Goal: Browse casually

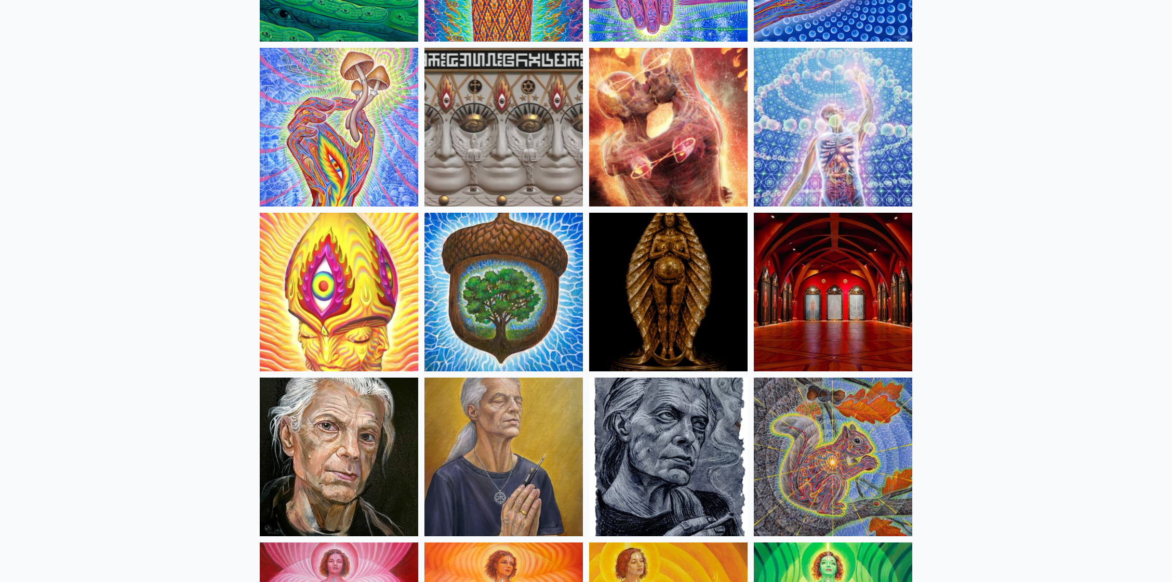
scroll to position [277, 0]
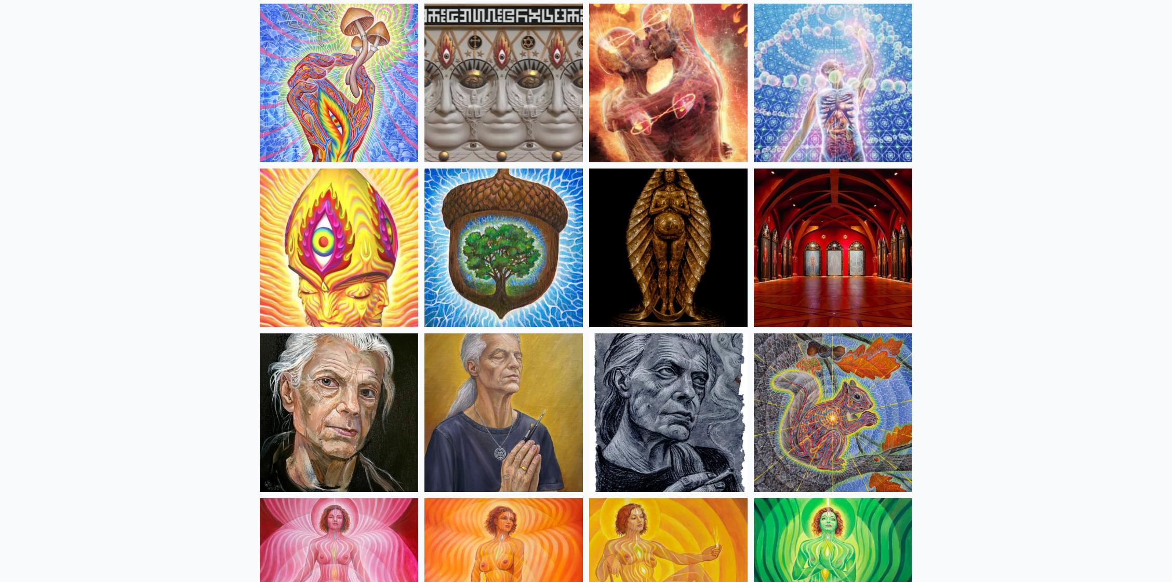
click at [787, 204] on img at bounding box center [833, 247] width 159 height 159
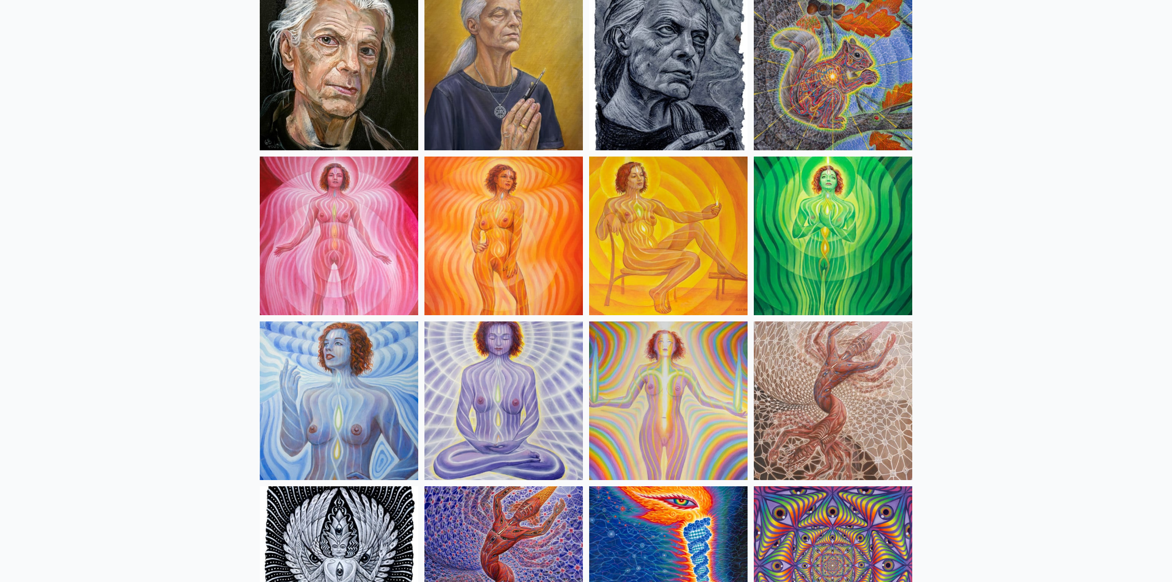
scroll to position [624, 0]
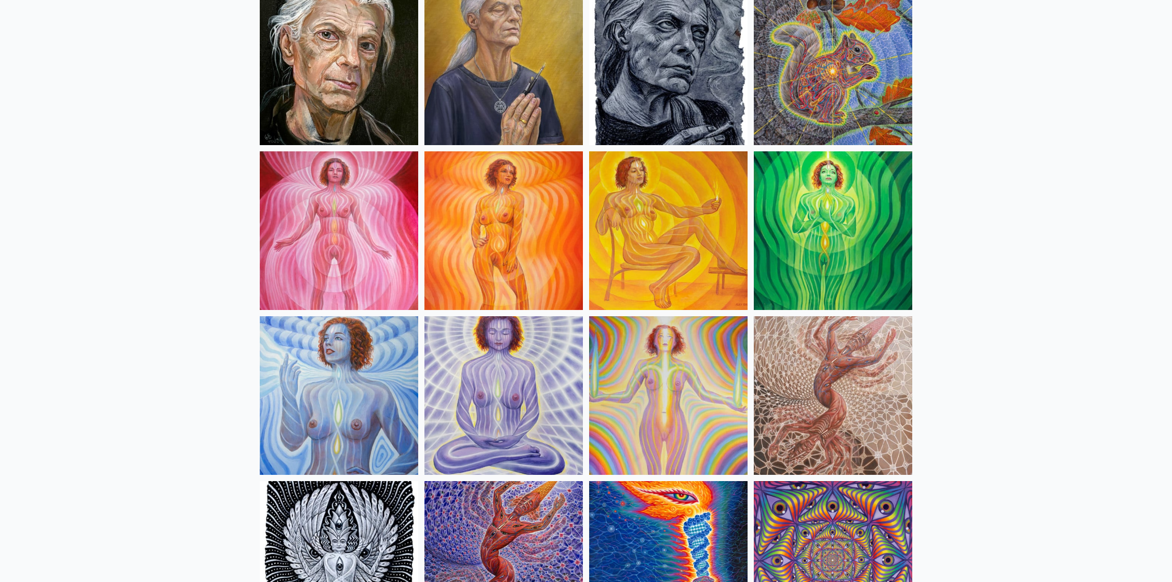
click at [851, 360] on img at bounding box center [833, 395] width 159 height 159
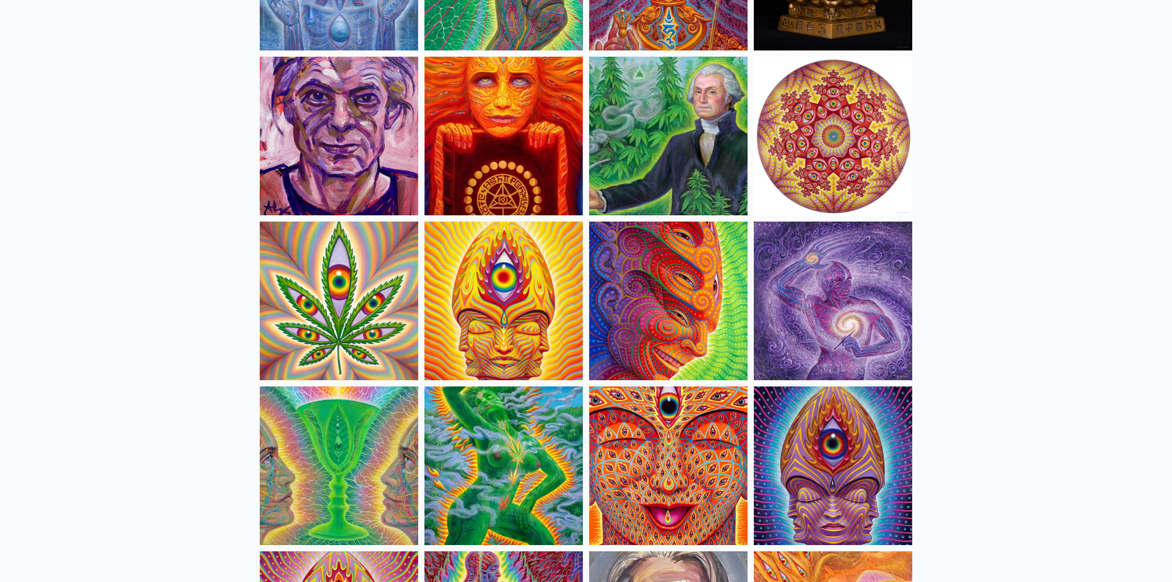
scroll to position [1732, 0]
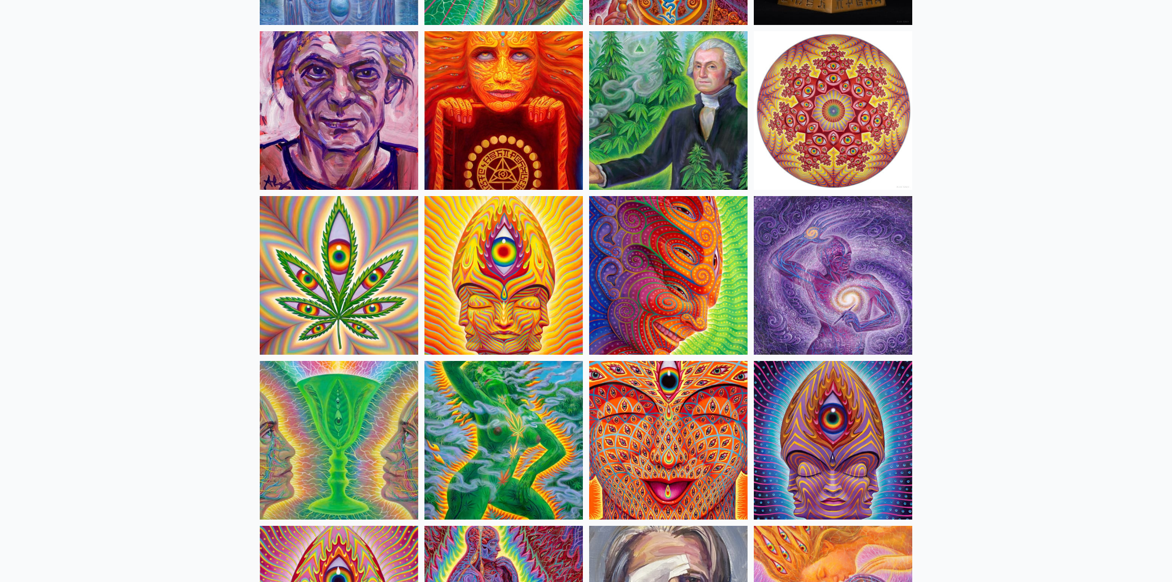
click at [727, 321] on img at bounding box center [668, 275] width 159 height 159
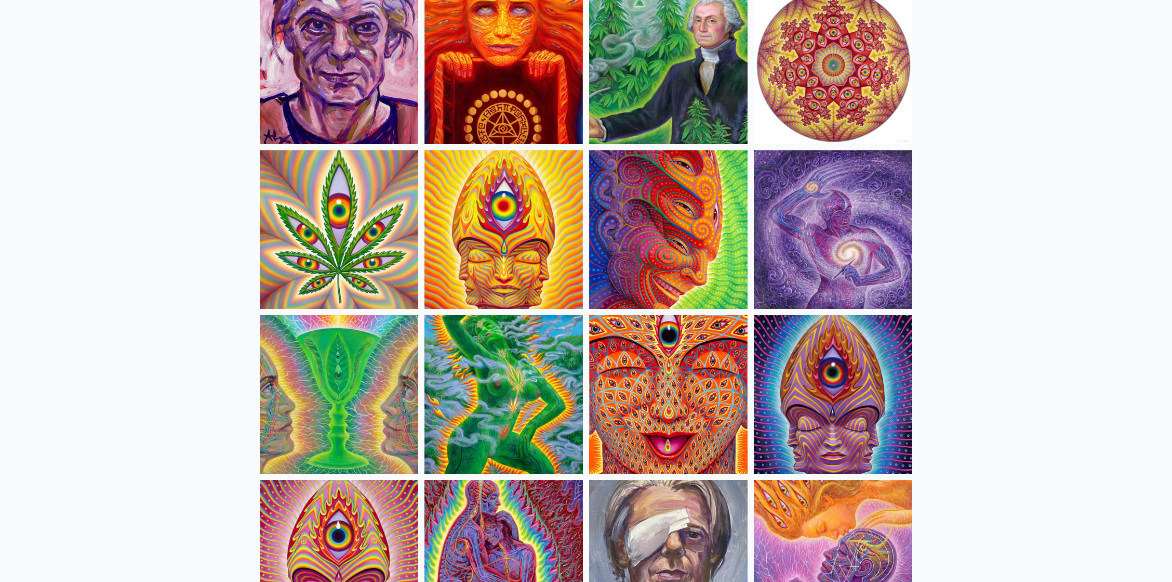
scroll to position [1801, 0]
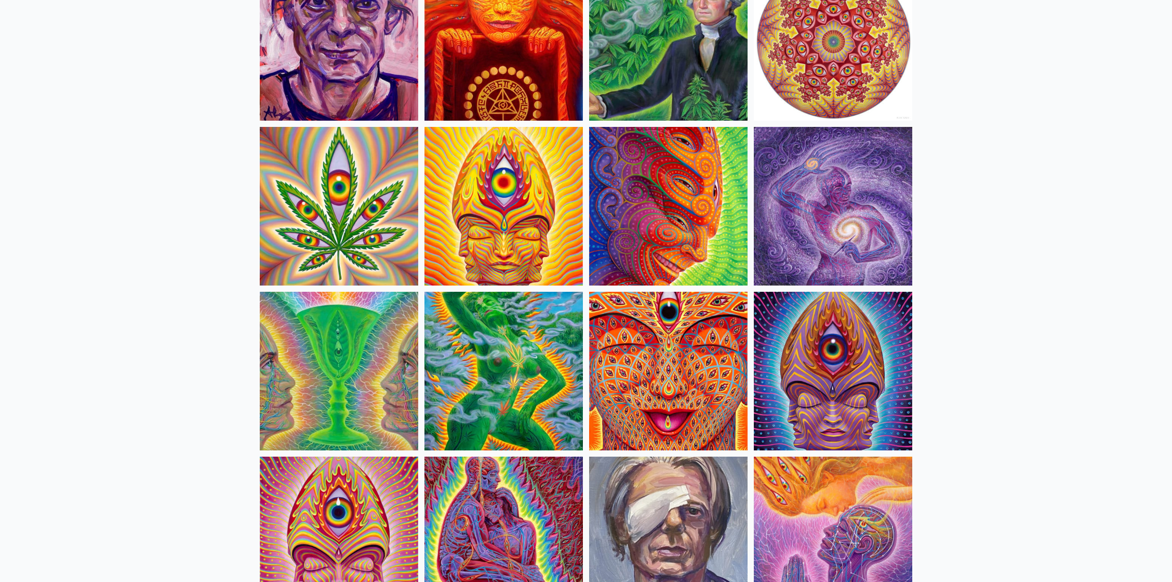
click at [544, 364] on img at bounding box center [504, 371] width 159 height 159
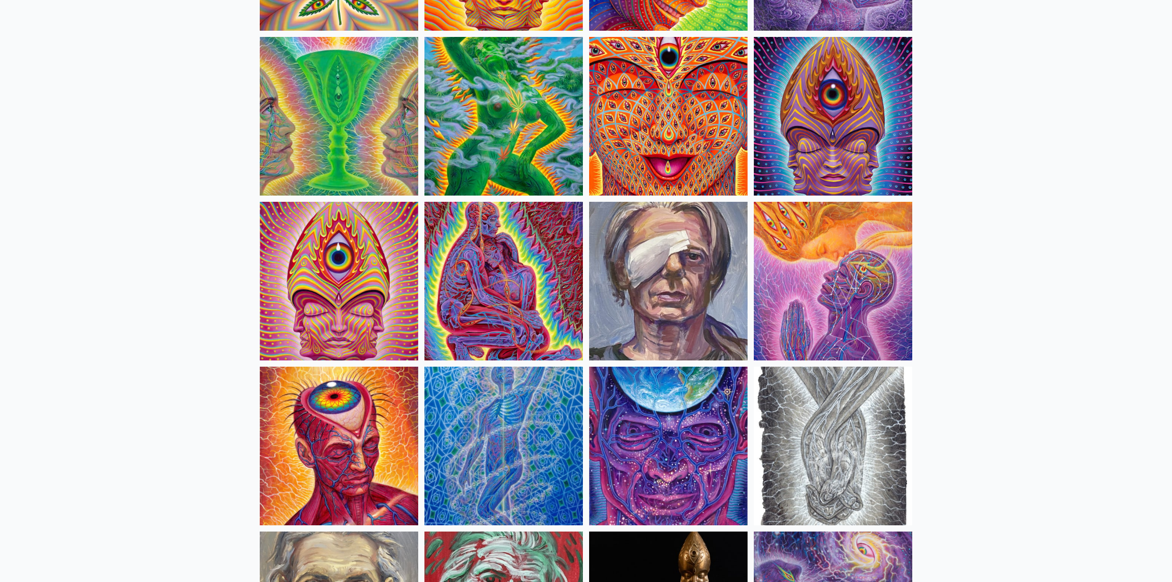
scroll to position [2148, 0]
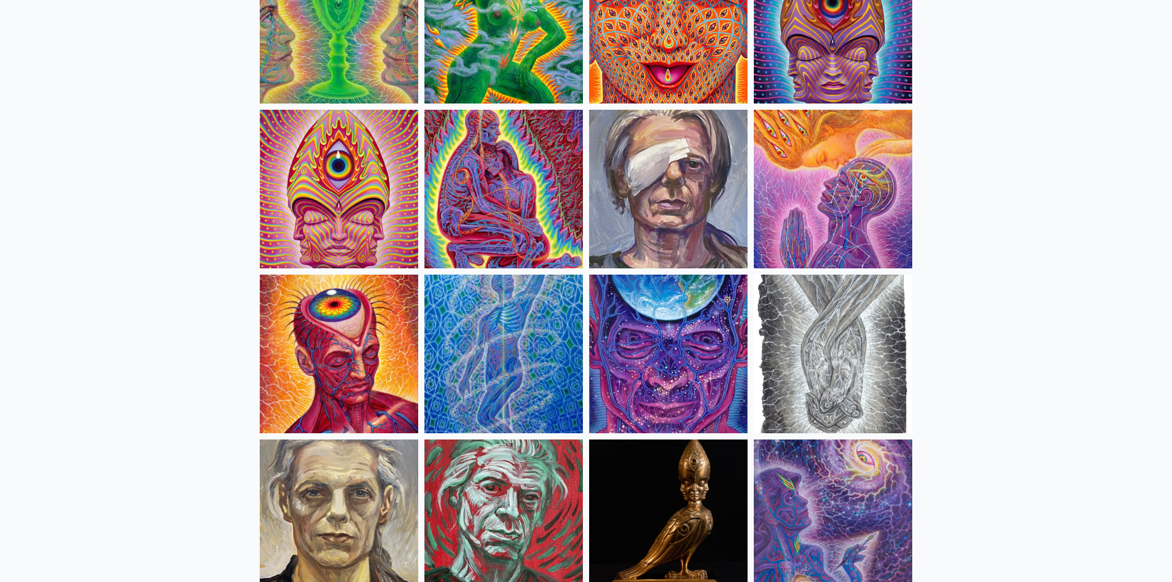
click at [527, 190] on img at bounding box center [504, 189] width 159 height 159
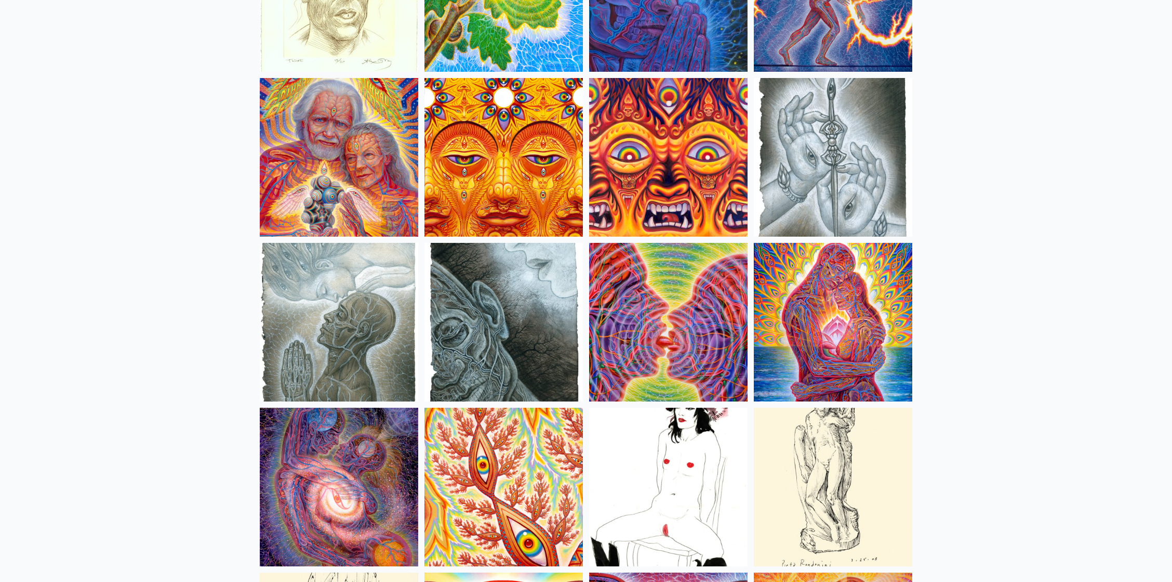
scroll to position [3256, 0]
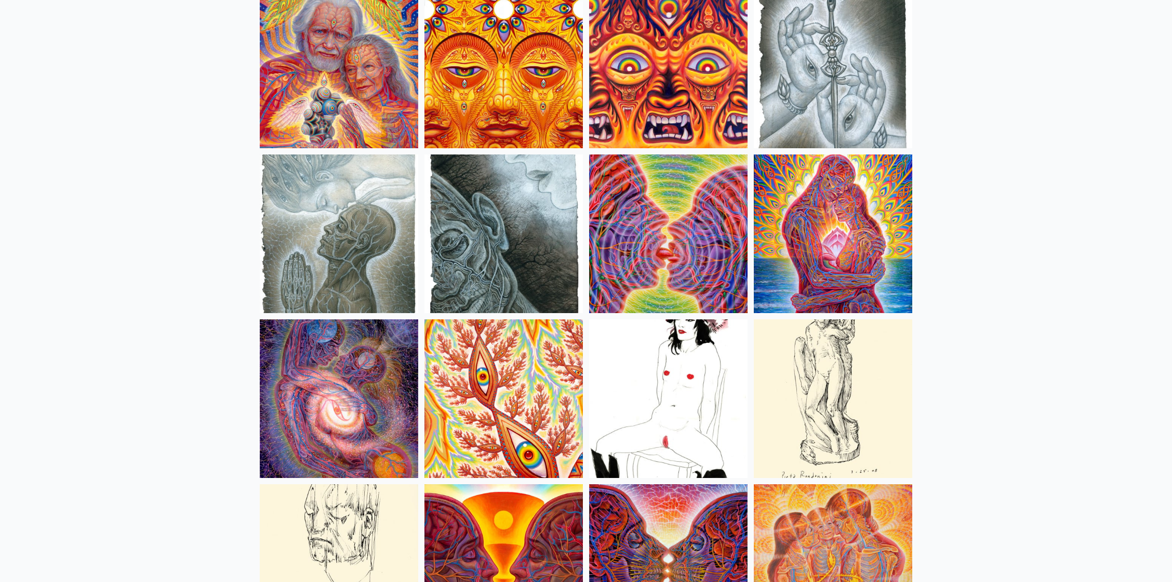
click at [891, 226] on img at bounding box center [833, 233] width 159 height 159
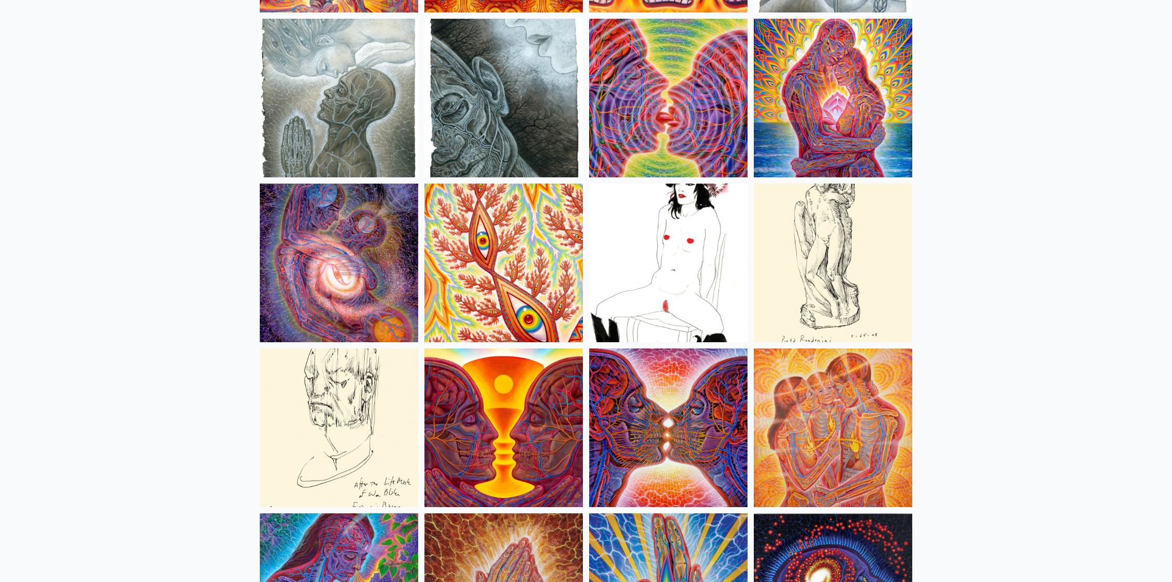
scroll to position [3395, 0]
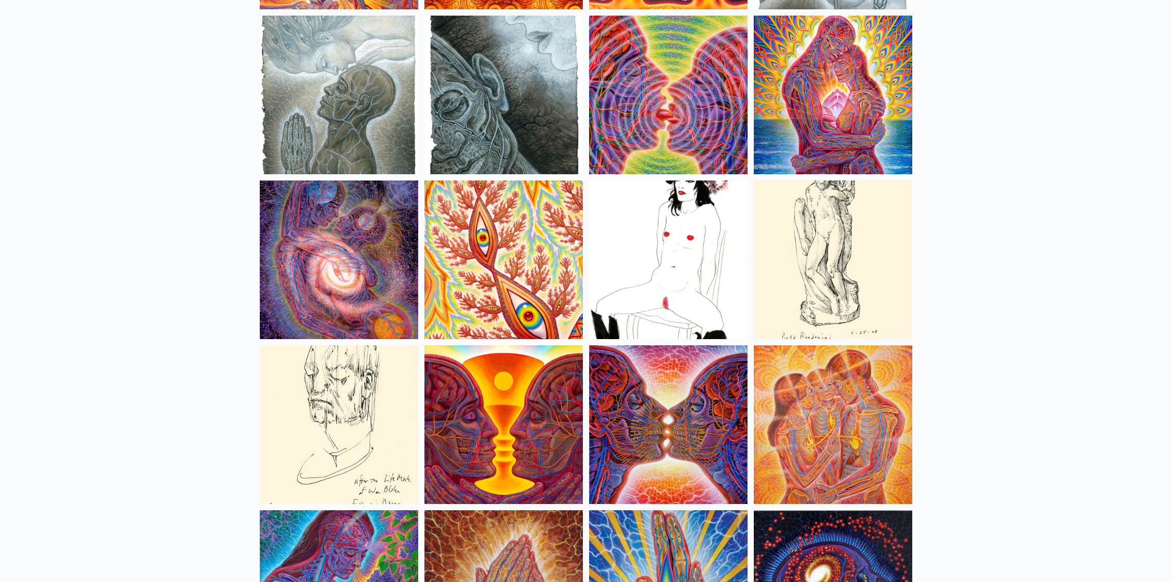
click at [808, 433] on img at bounding box center [833, 424] width 159 height 159
click at [318, 261] on img at bounding box center [339, 259] width 159 height 159
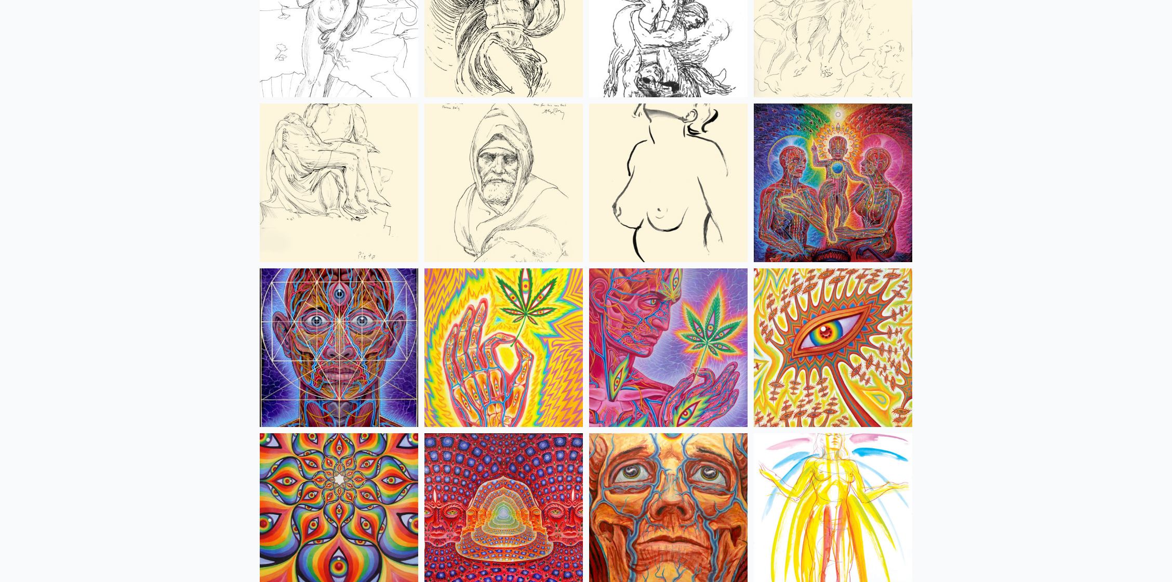
scroll to position [4365, 0]
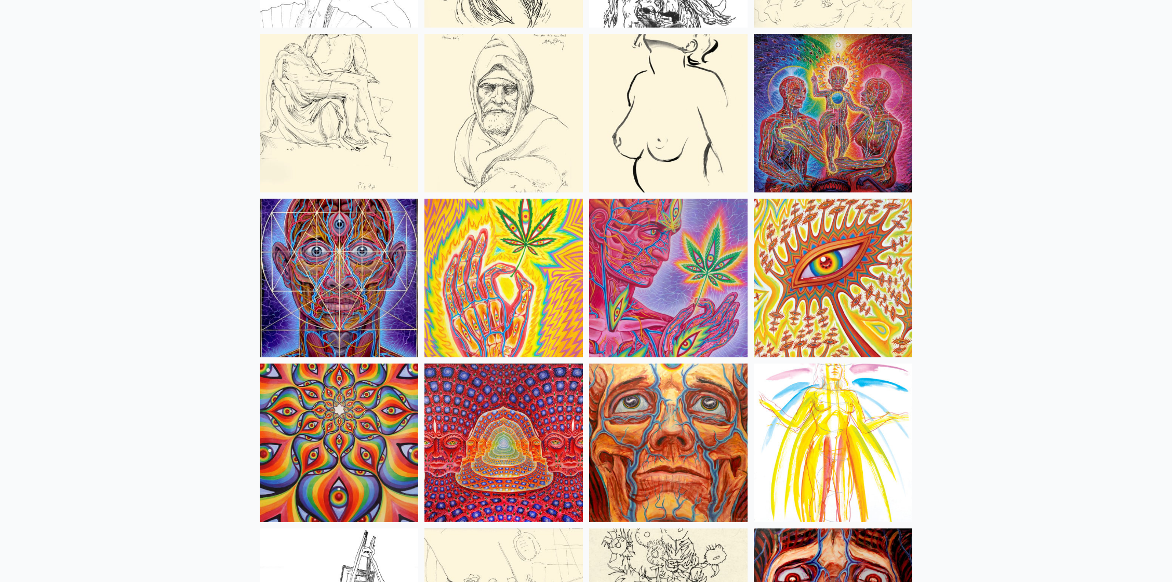
click at [869, 85] on img at bounding box center [833, 113] width 159 height 159
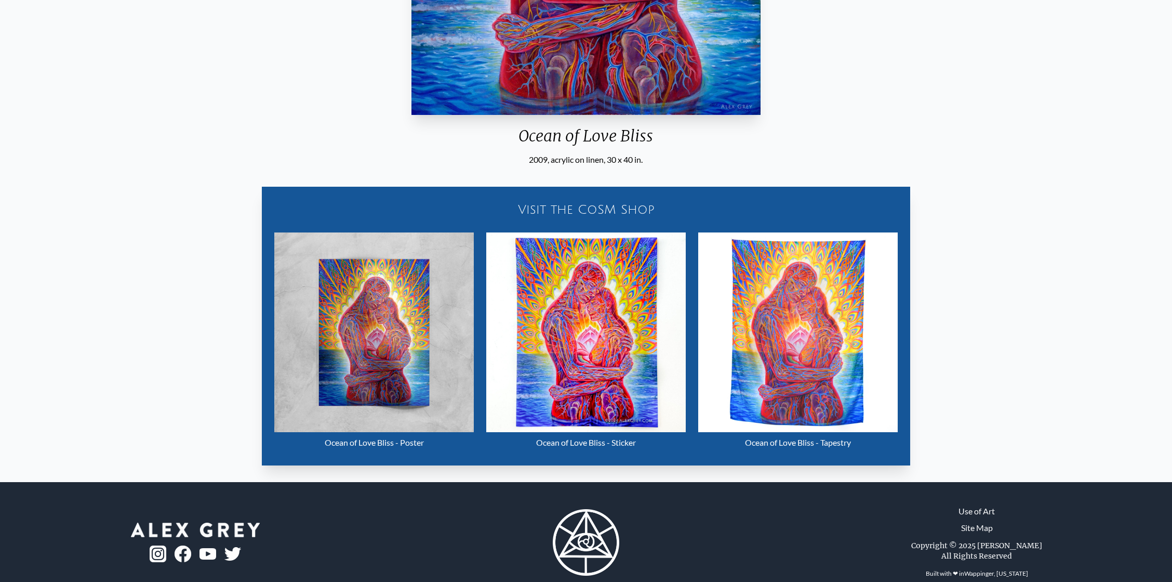
scroll to position [470, 0]
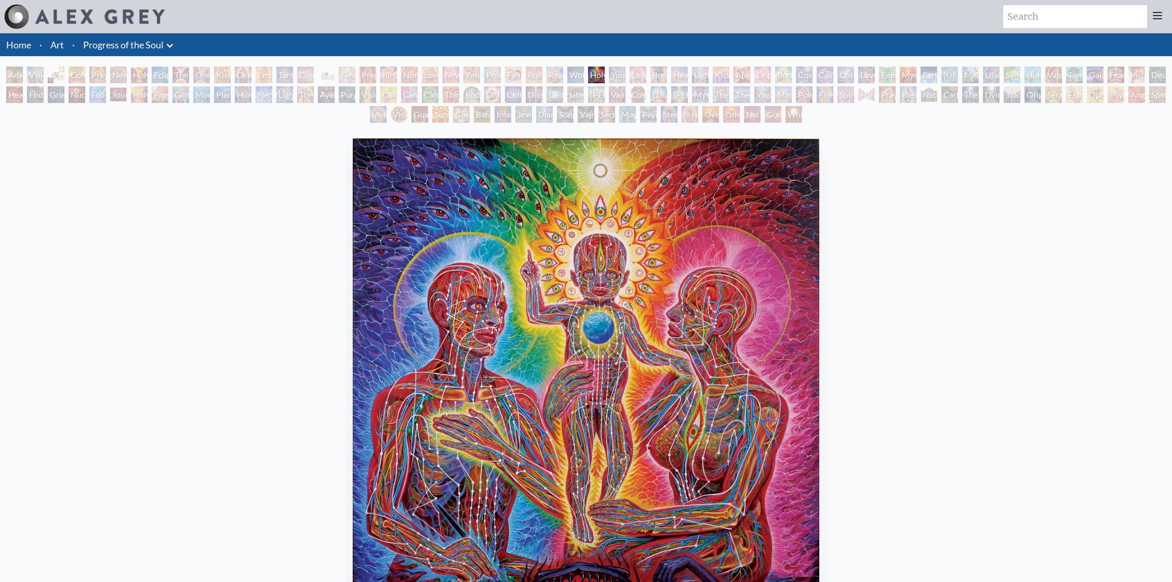
scroll to position [69, 0]
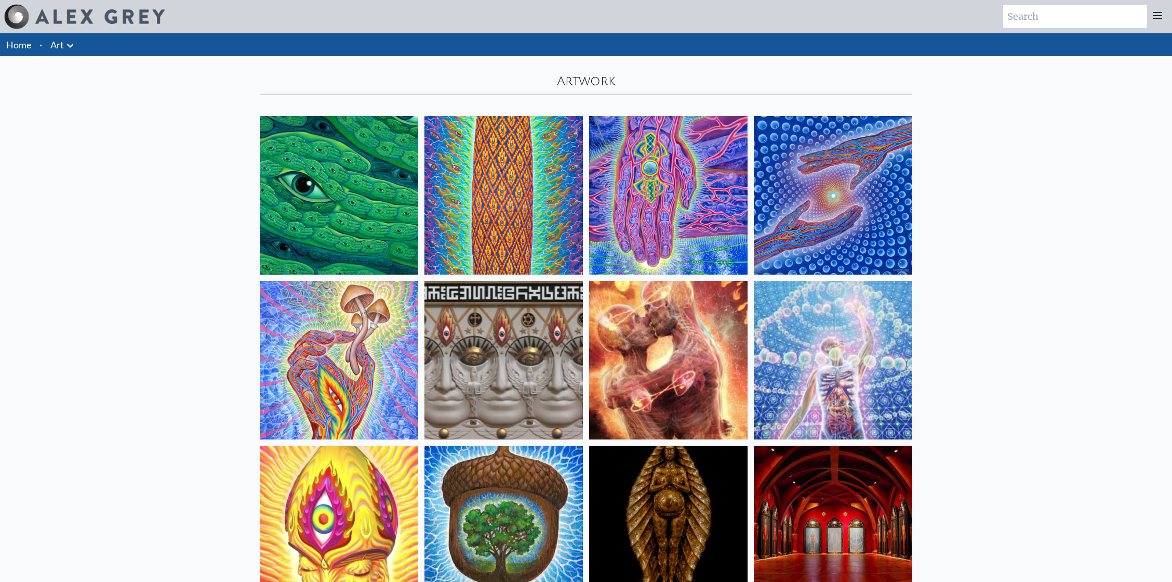
scroll to position [4642, 0]
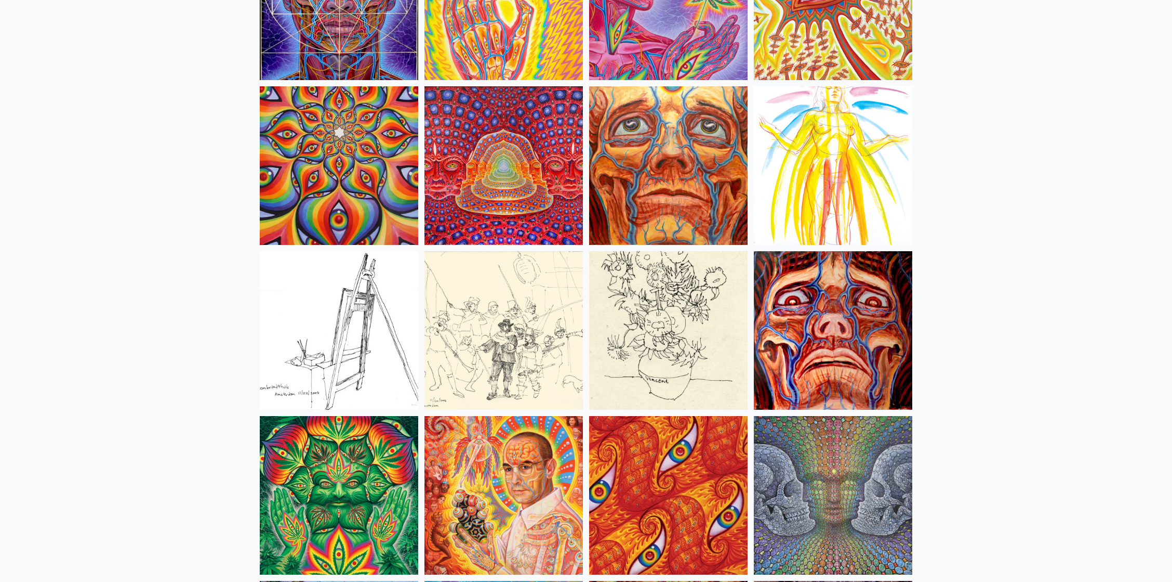
click at [840, 360] on img at bounding box center [833, 330] width 159 height 159
click at [482, 493] on img at bounding box center [504, 495] width 159 height 159
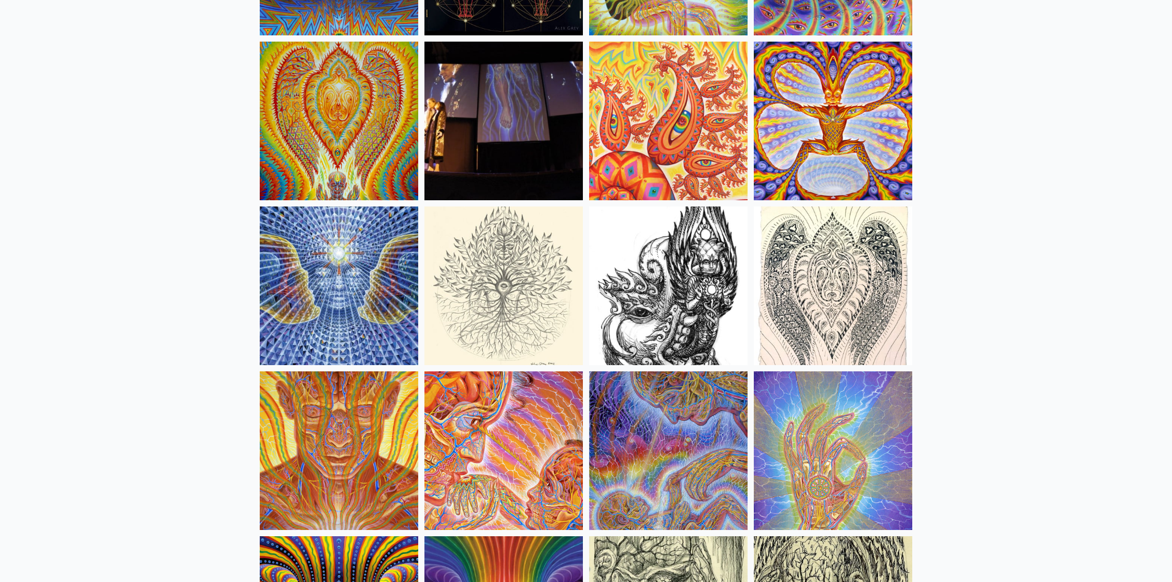
scroll to position [5682, 0]
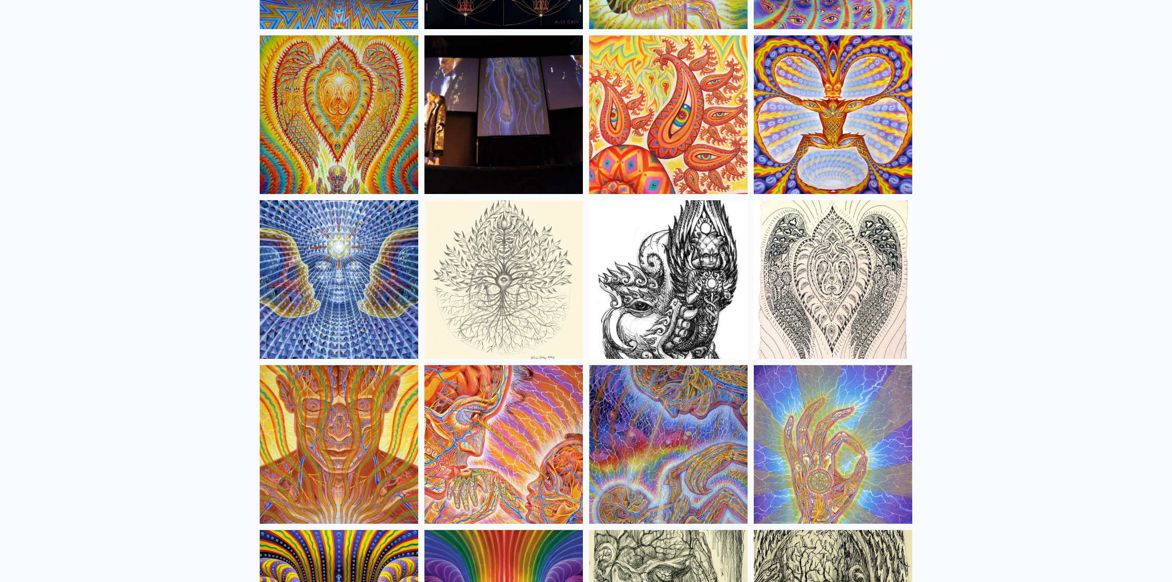
click at [708, 419] on img at bounding box center [668, 444] width 159 height 159
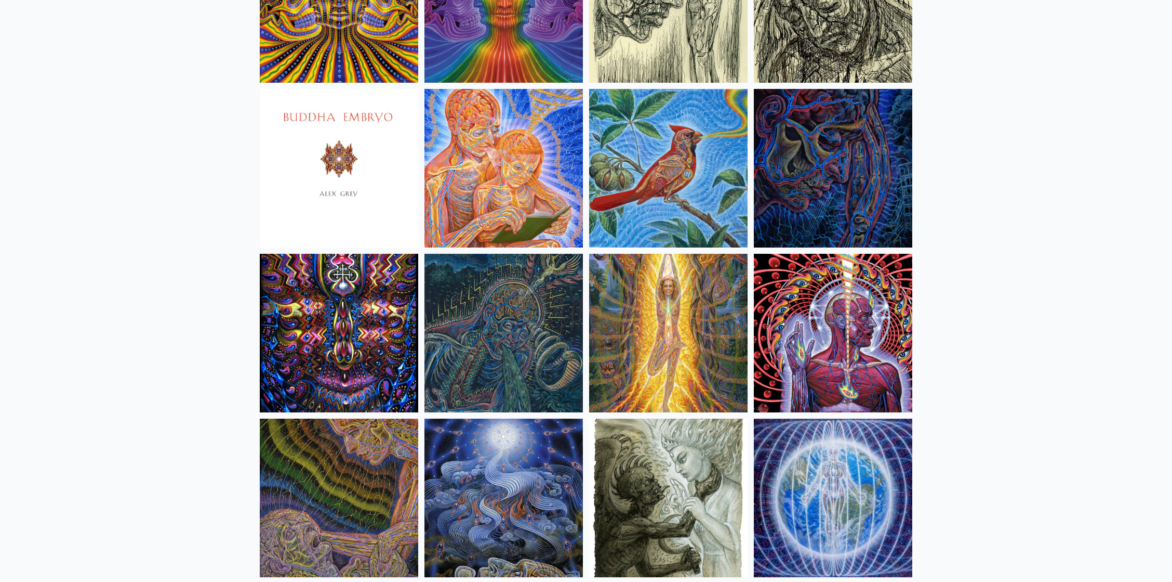
scroll to position [6306, 0]
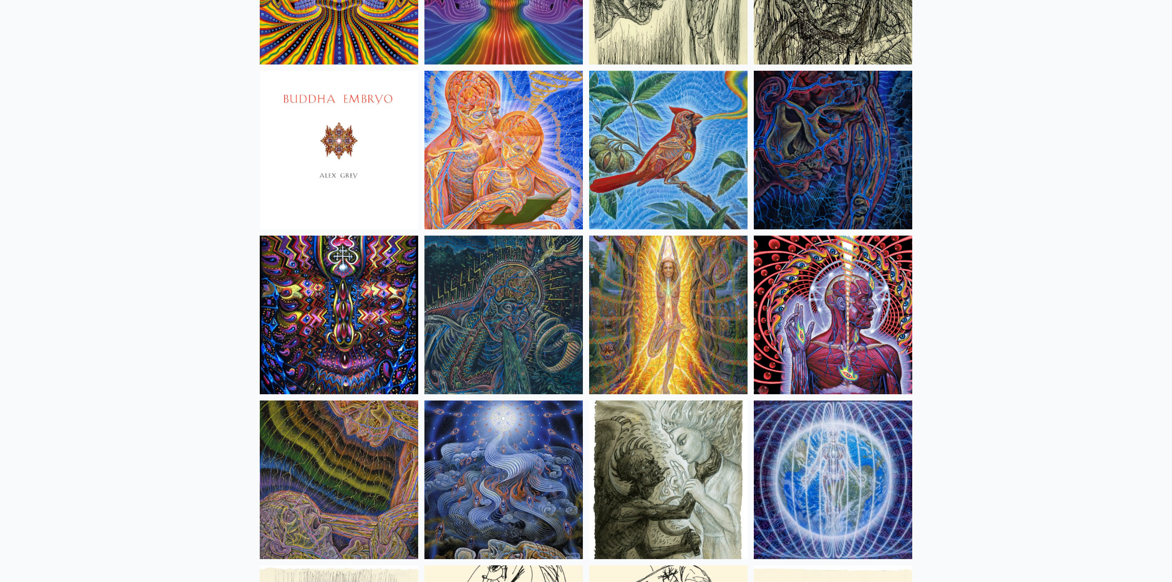
click at [525, 465] on img at bounding box center [504, 479] width 159 height 159
click at [682, 300] on img at bounding box center [668, 314] width 159 height 159
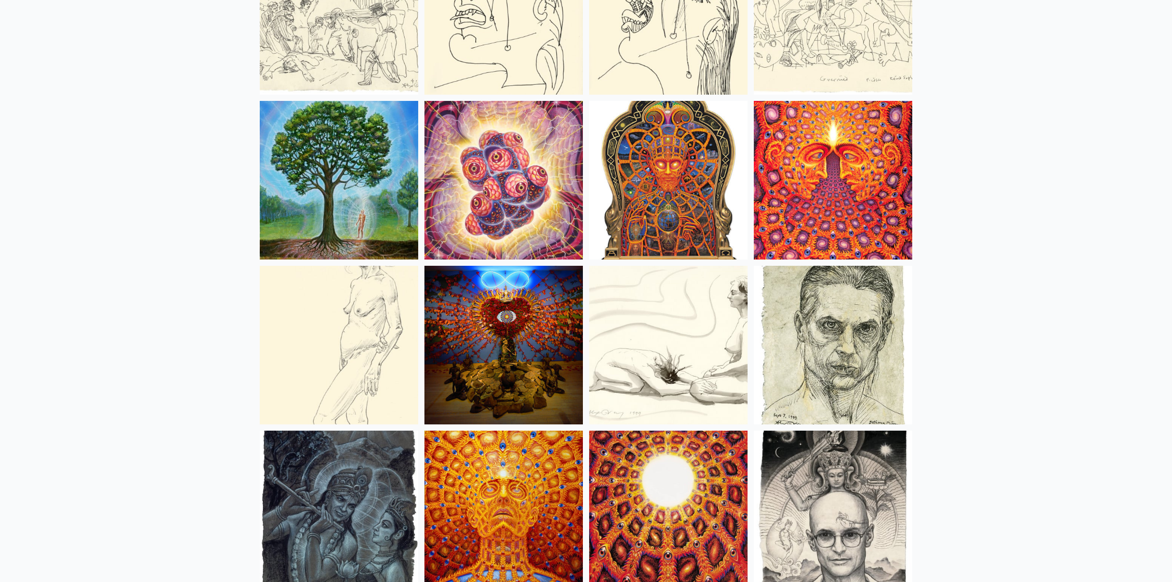
scroll to position [6998, 0]
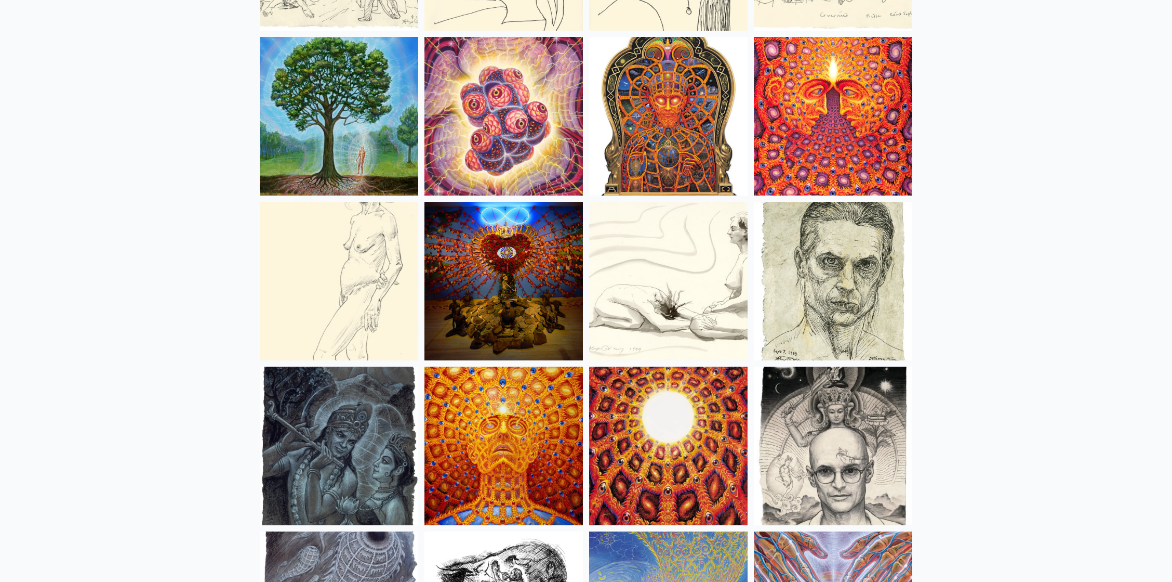
click at [710, 275] on img at bounding box center [668, 281] width 159 height 159
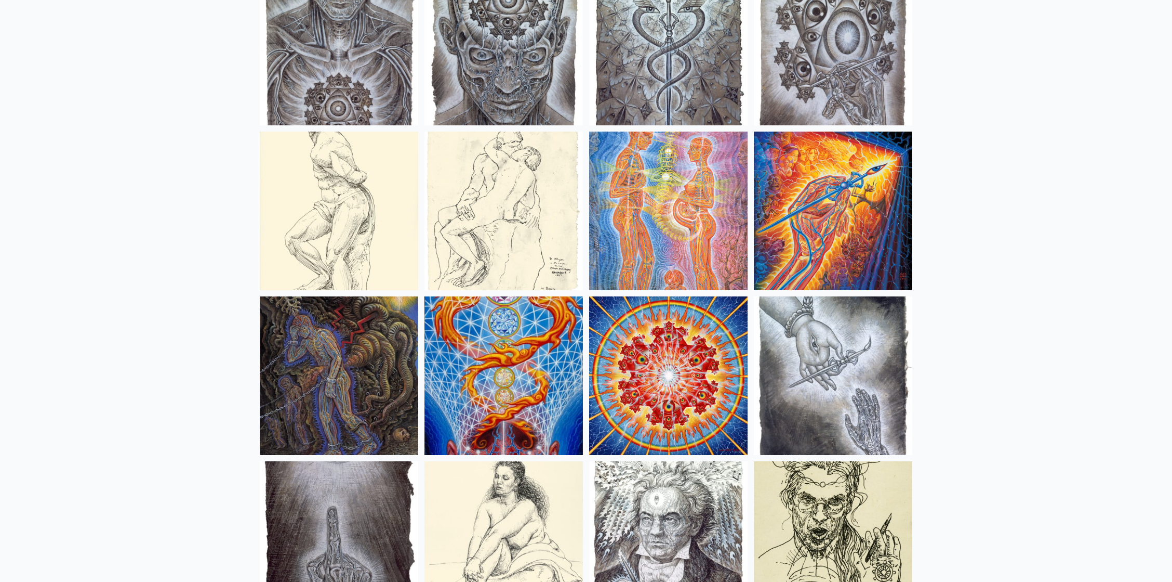
scroll to position [7899, 0]
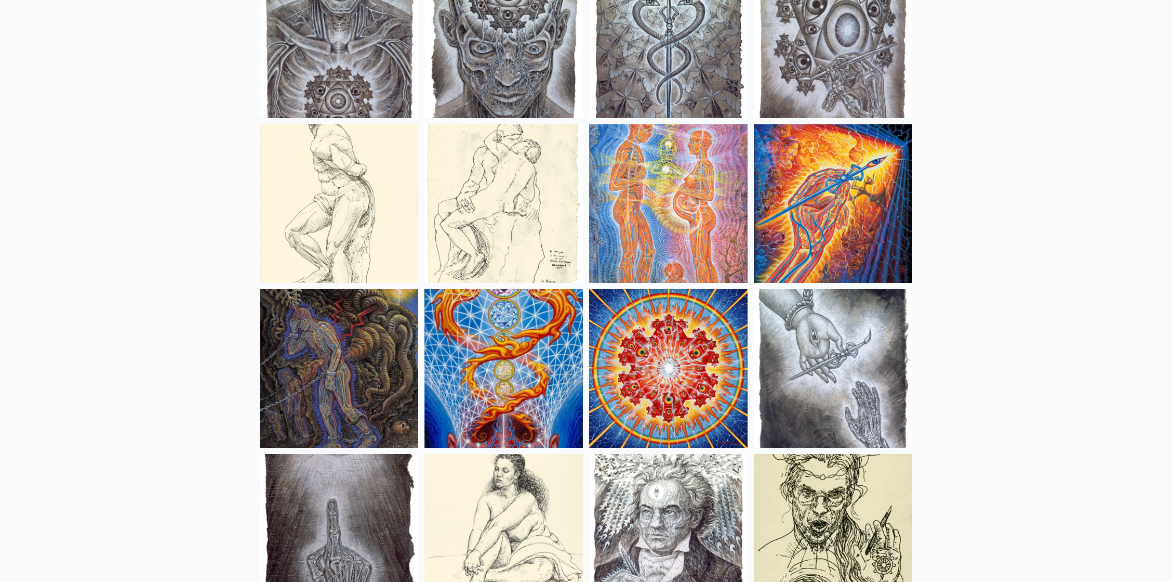
click at [353, 322] on img at bounding box center [339, 368] width 159 height 159
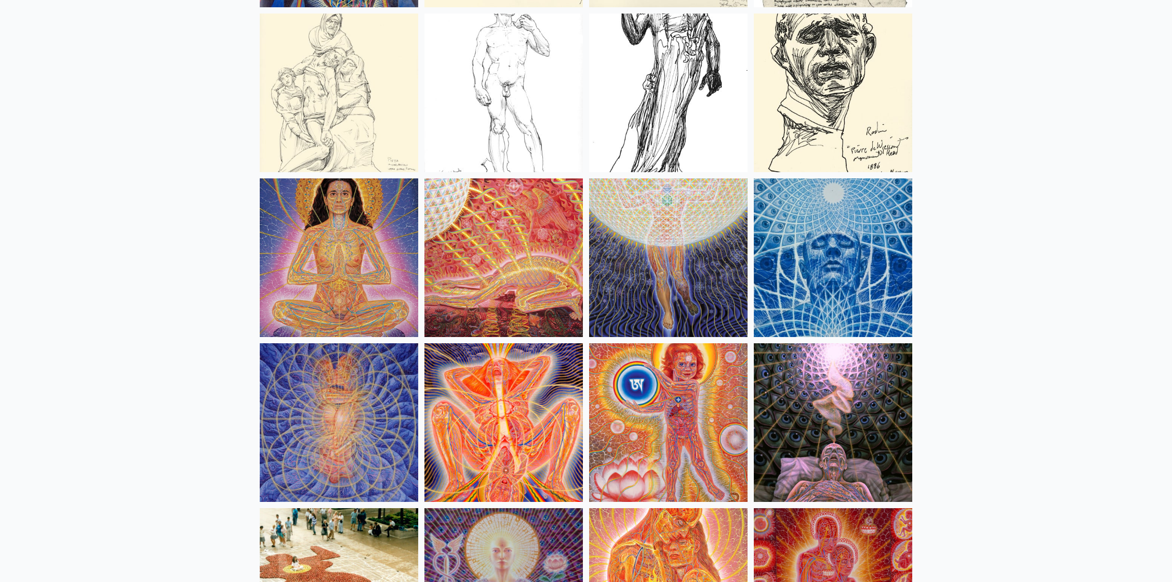
scroll to position [9632, 0]
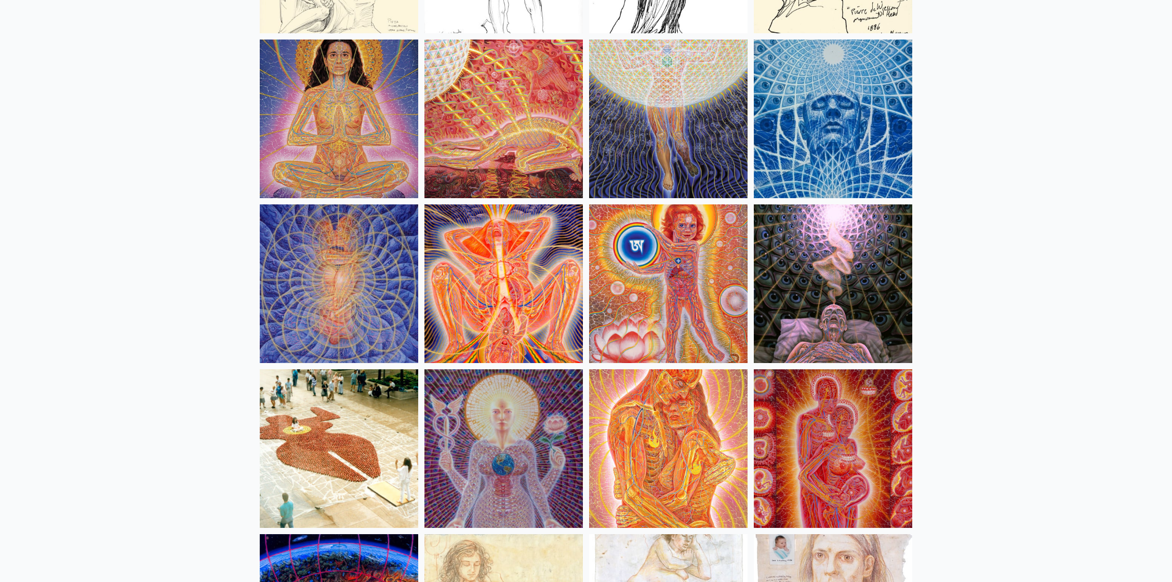
click at [519, 282] on img at bounding box center [504, 283] width 159 height 159
drag, startPoint x: 124, startPoint y: 47, endPoint x: 1032, endPoint y: 205, distance: 921.6
click at [534, 59] on img at bounding box center [504, 118] width 159 height 159
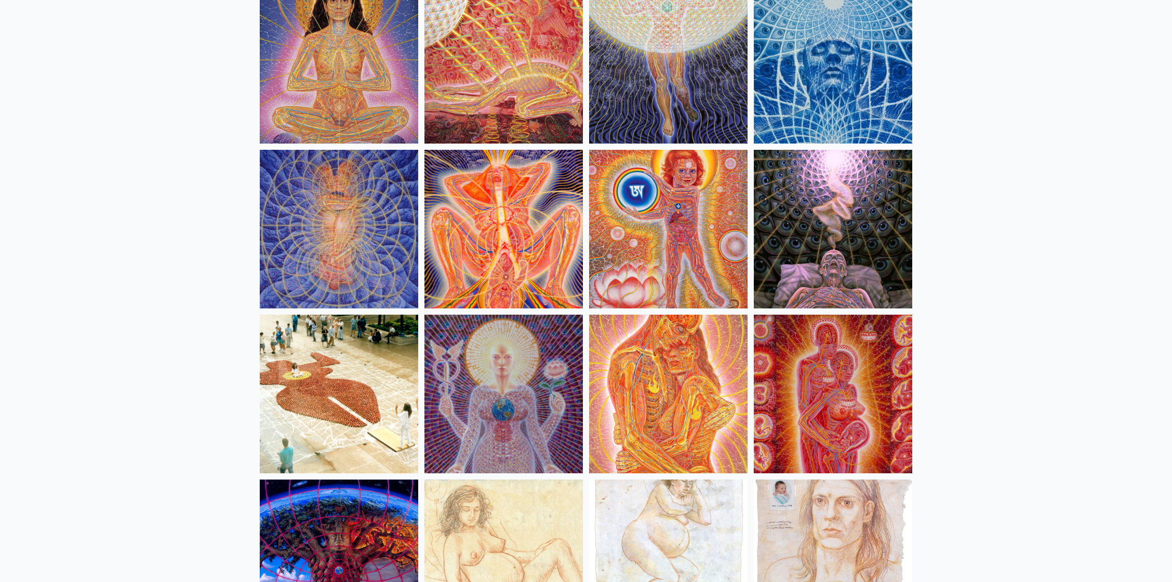
scroll to position [9770, 0]
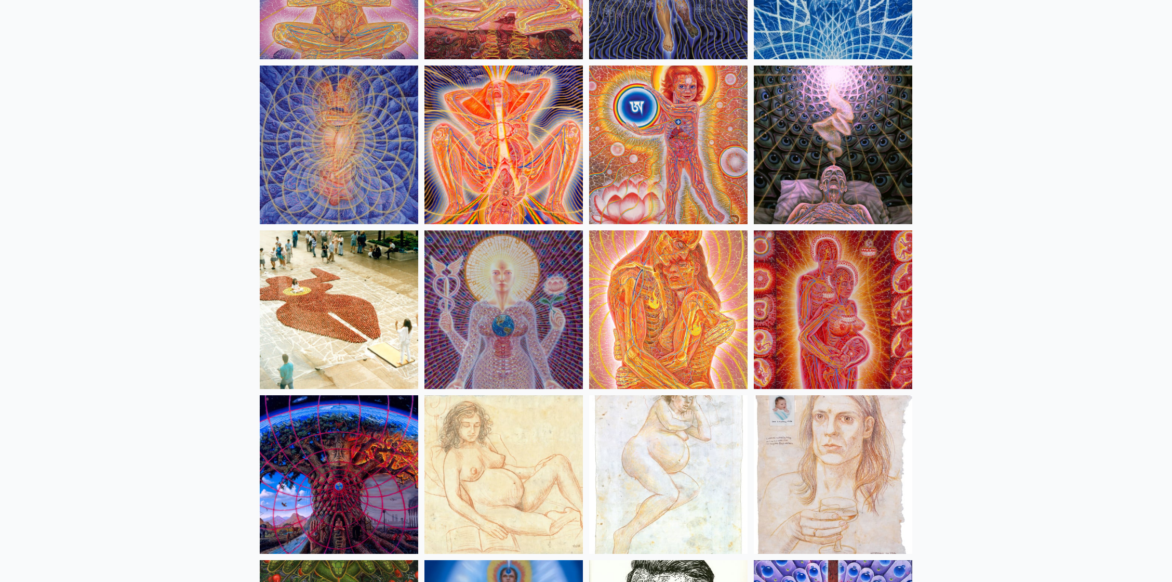
click at [859, 301] on img at bounding box center [833, 309] width 159 height 159
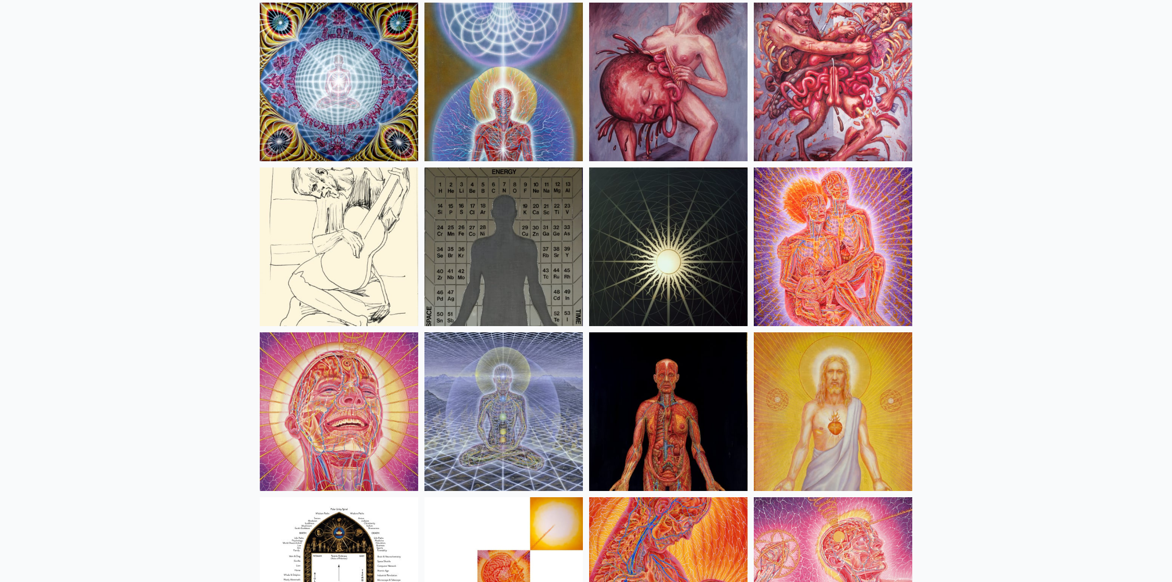
scroll to position [10671, 0]
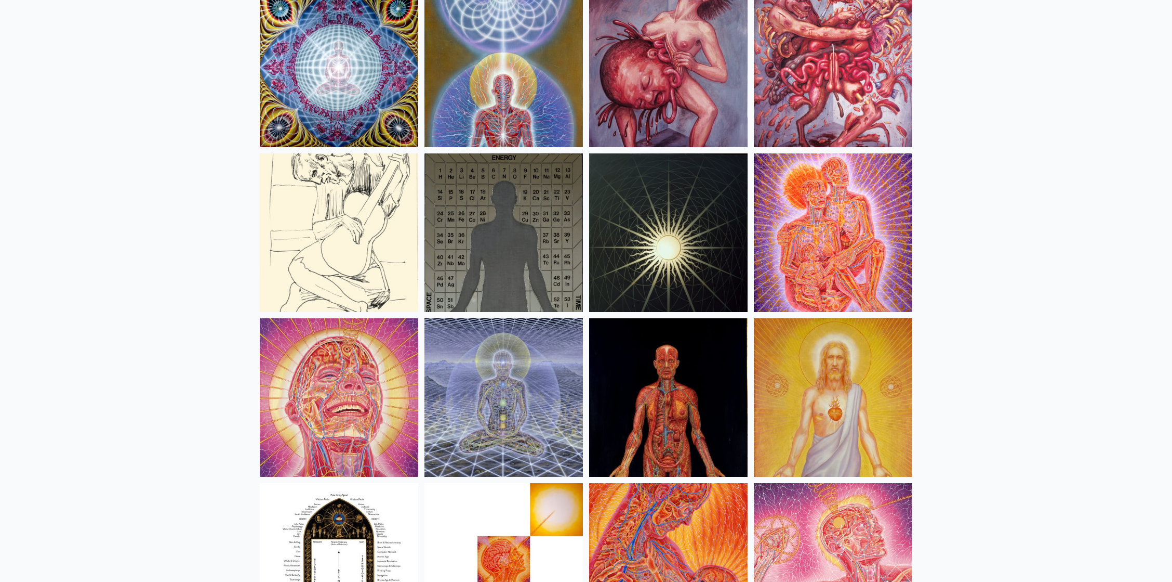
click at [772, 402] on img at bounding box center [833, 397] width 159 height 159
click at [346, 393] on img at bounding box center [339, 397] width 159 height 159
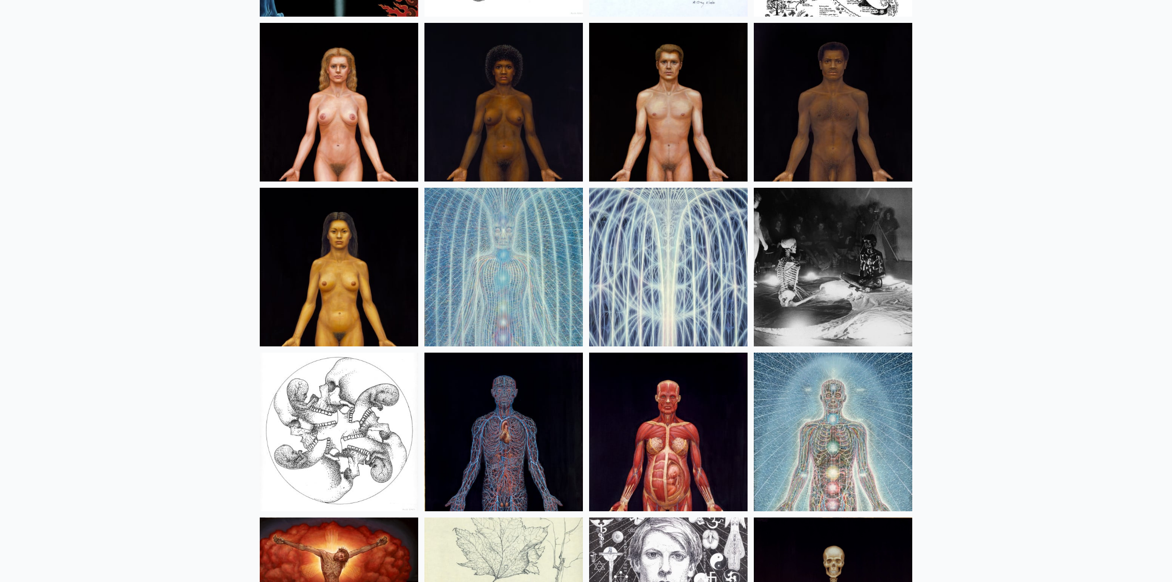
scroll to position [12566, 0]
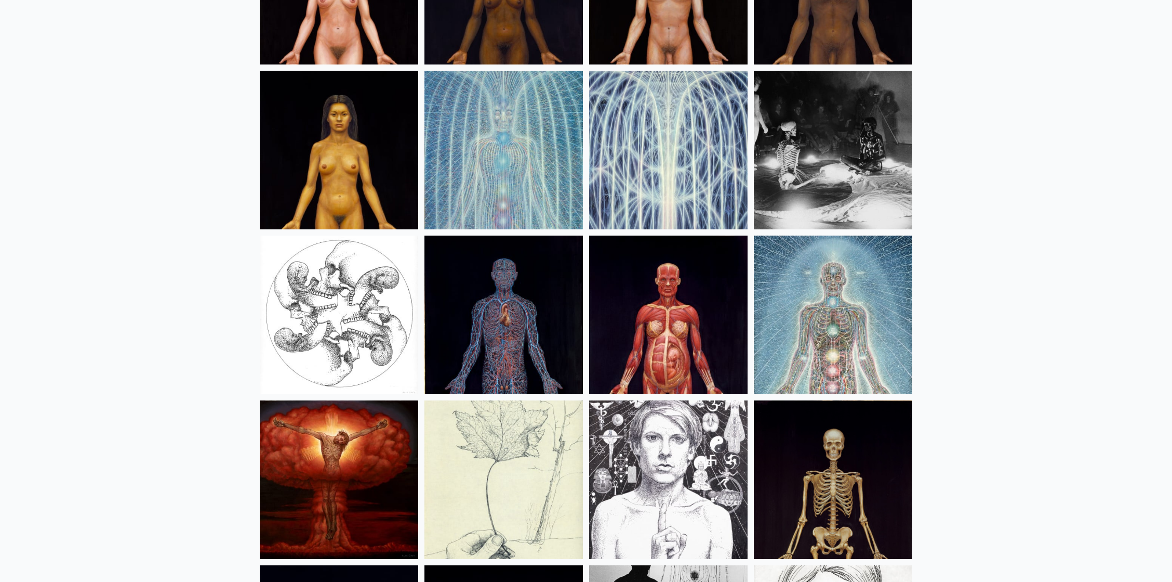
click at [381, 468] on img at bounding box center [339, 479] width 159 height 159
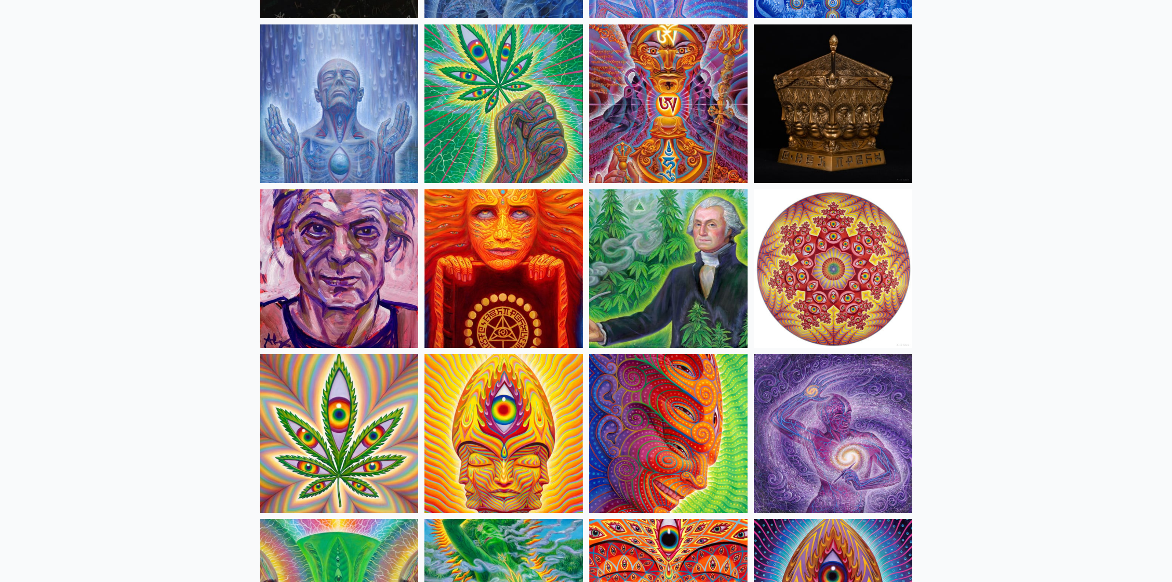
scroll to position [1593, 0]
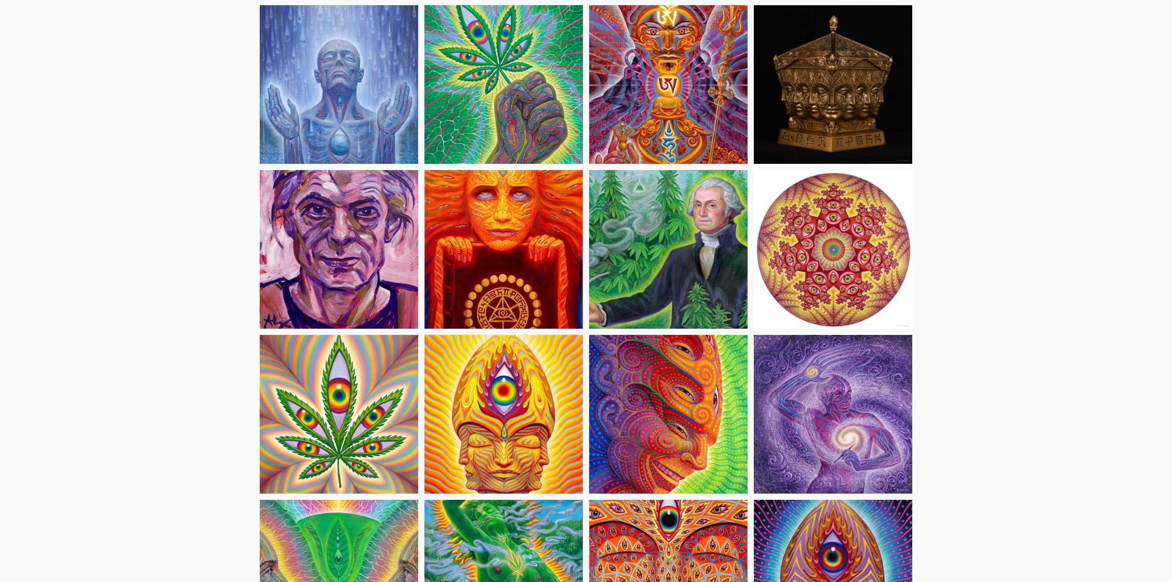
click at [702, 421] on img at bounding box center [668, 414] width 159 height 159
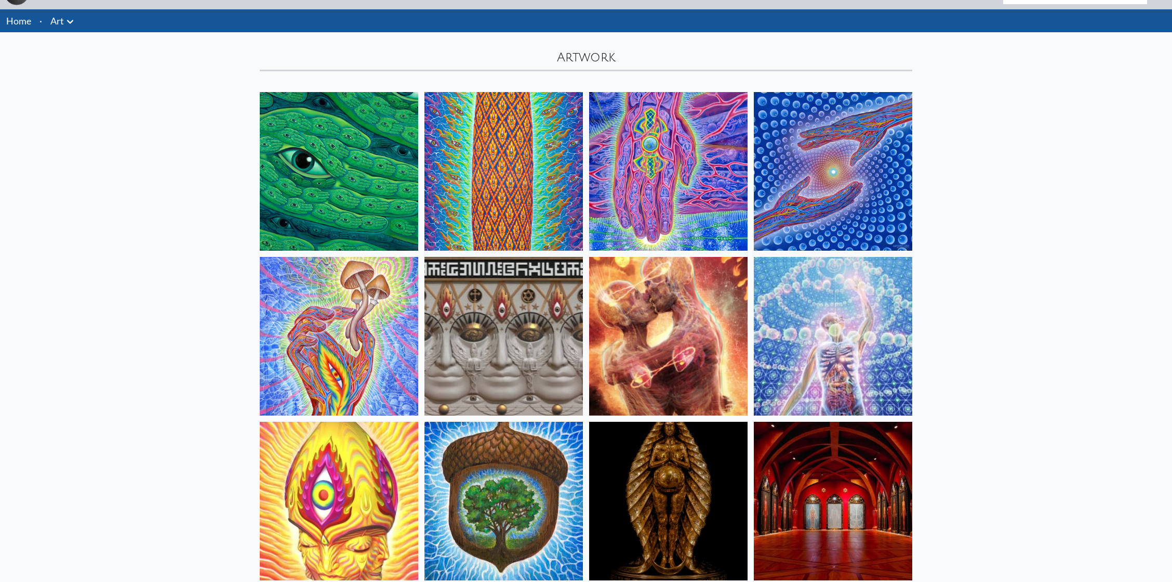
scroll to position [0, 0]
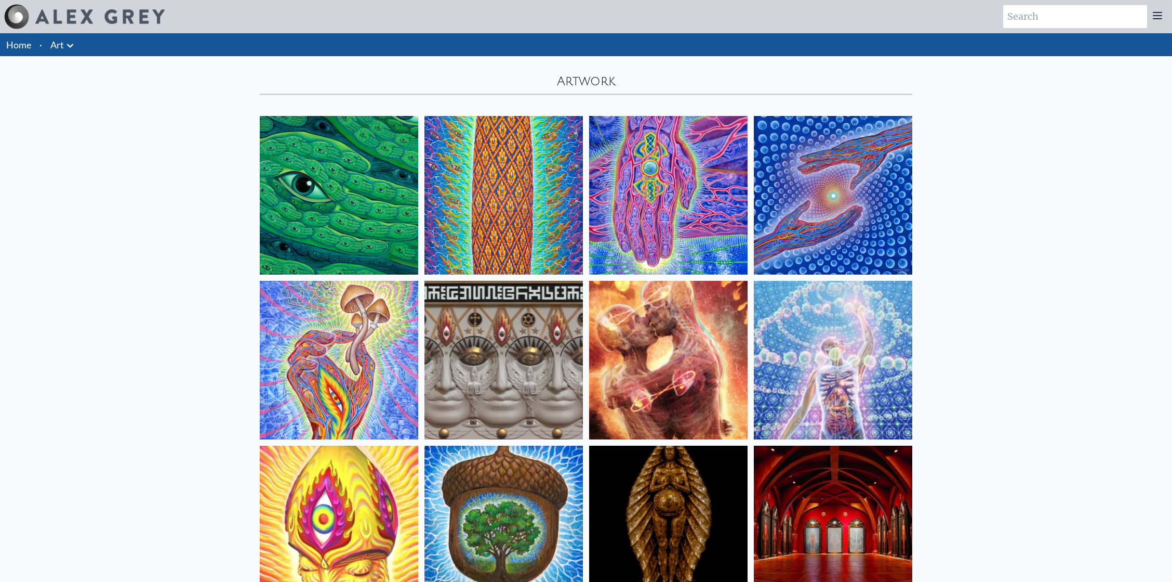
click at [57, 39] on link "Art" at bounding box center [57, 44] width 14 height 15
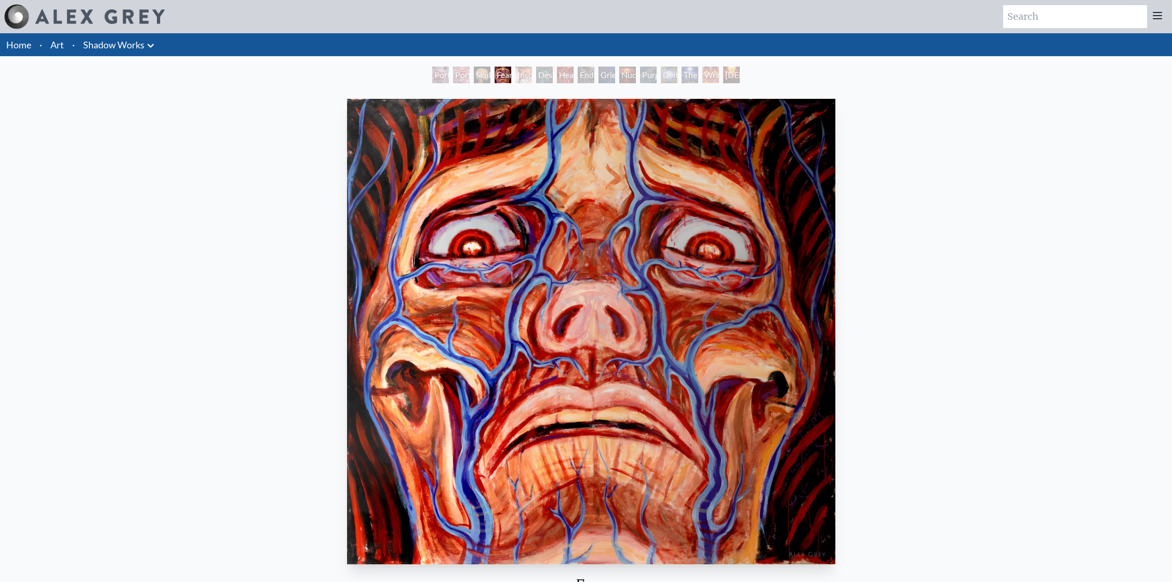
scroll to position [69, 0]
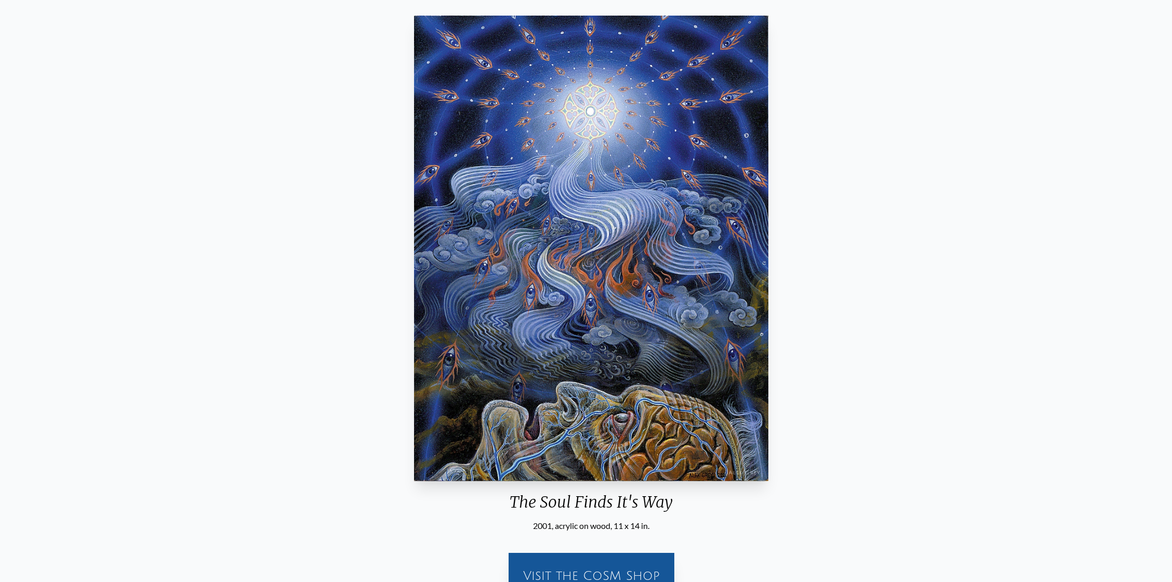
scroll to position [69, 0]
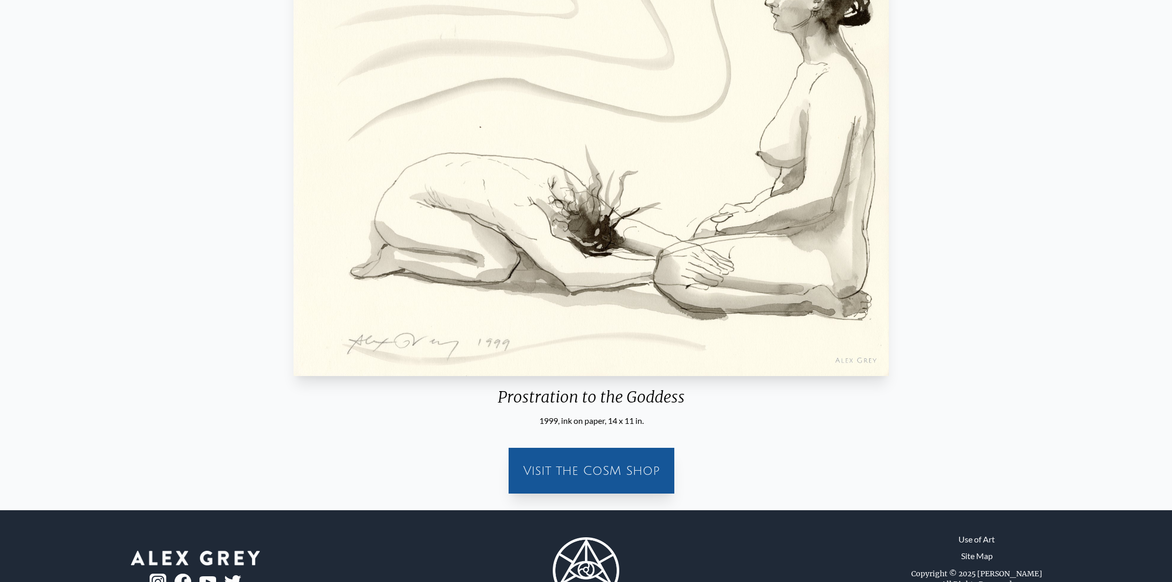
scroll to position [69, 0]
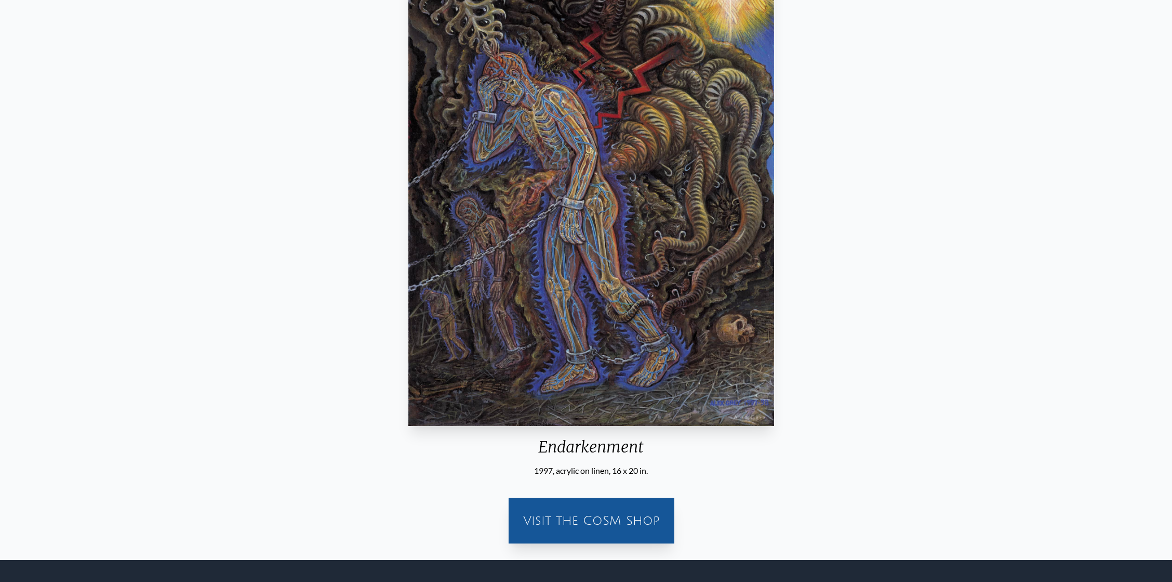
scroll to position [69, 0]
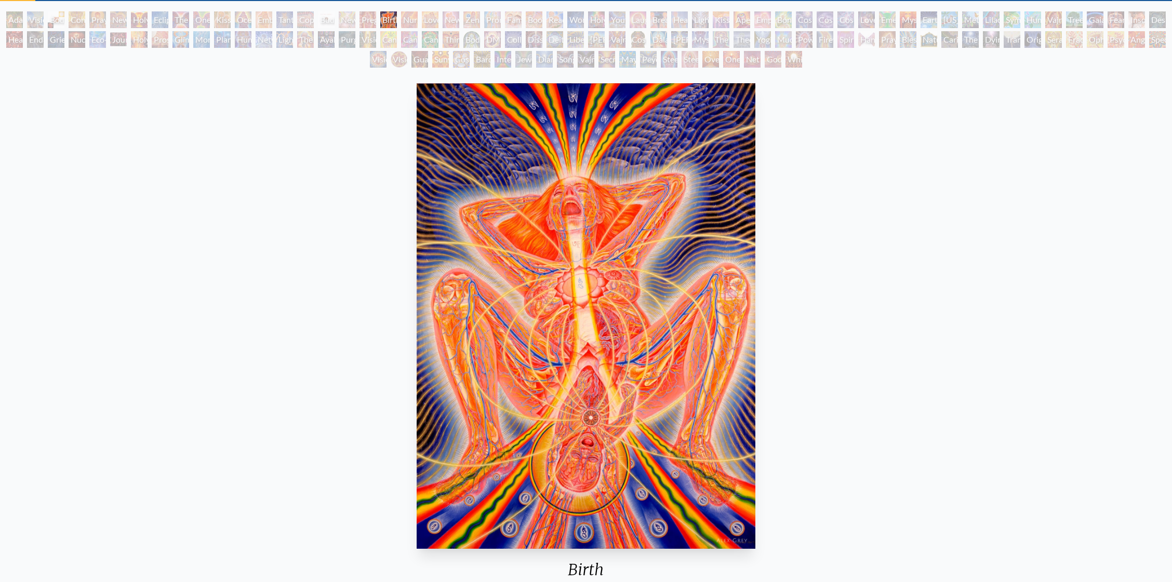
scroll to position [69, 0]
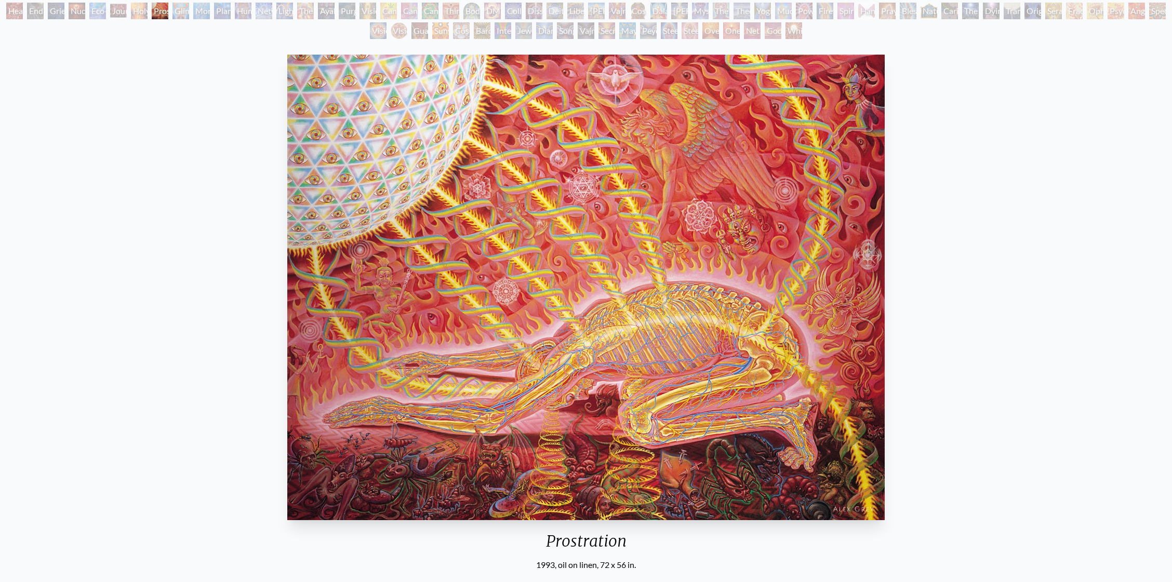
scroll to position [69, 0]
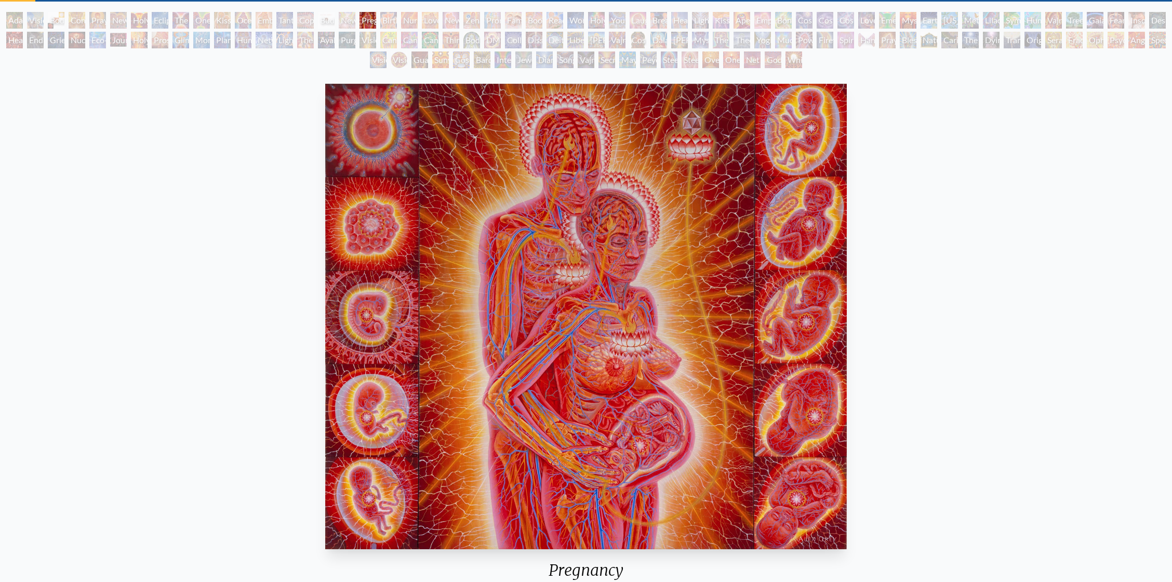
scroll to position [138, 0]
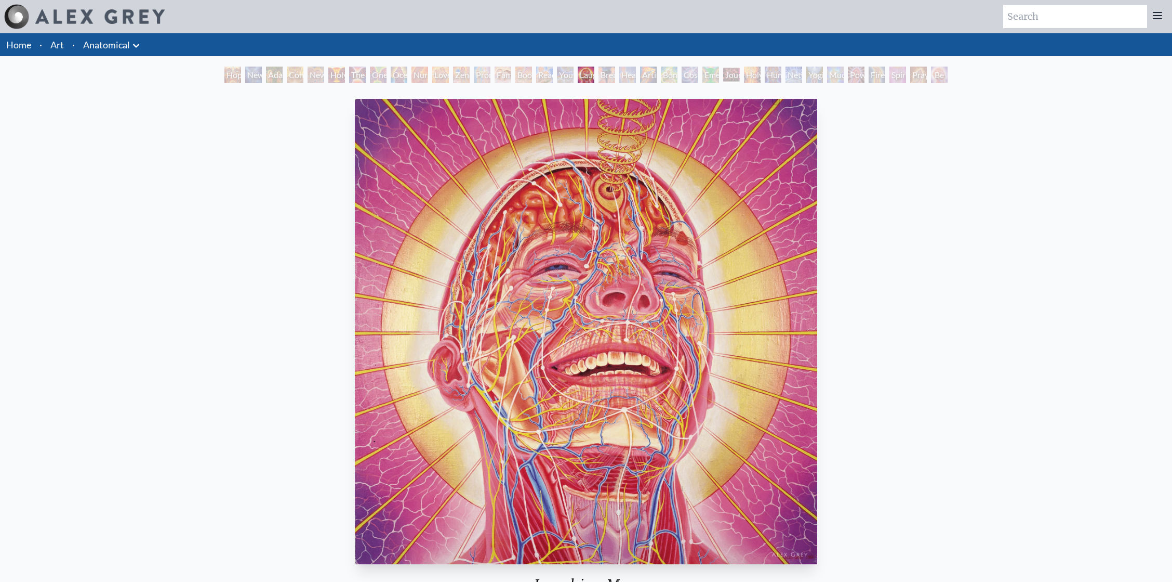
scroll to position [69, 0]
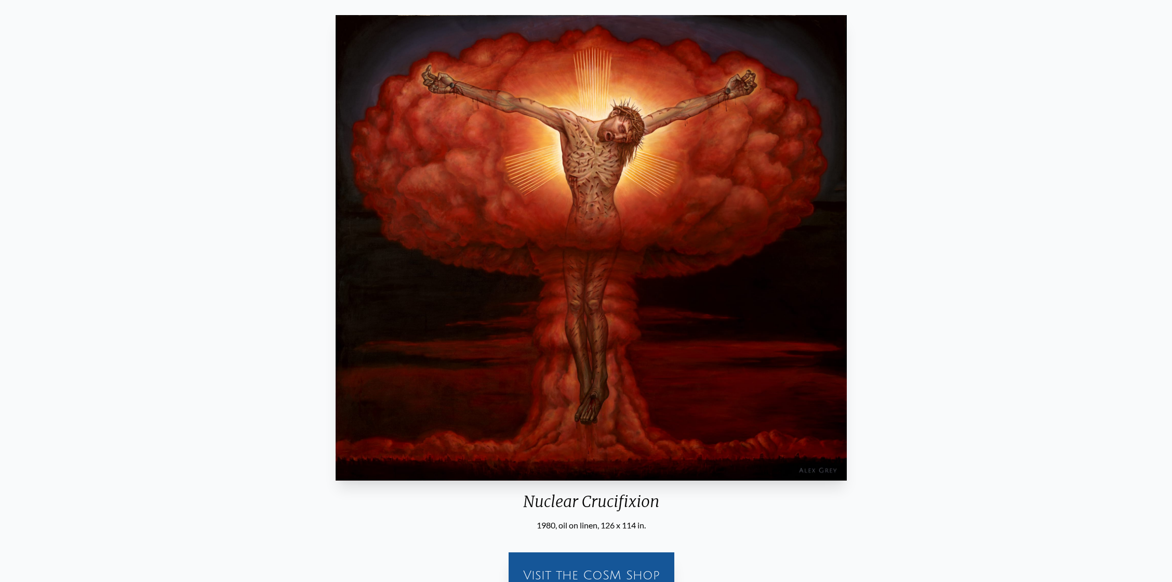
scroll to position [69, 0]
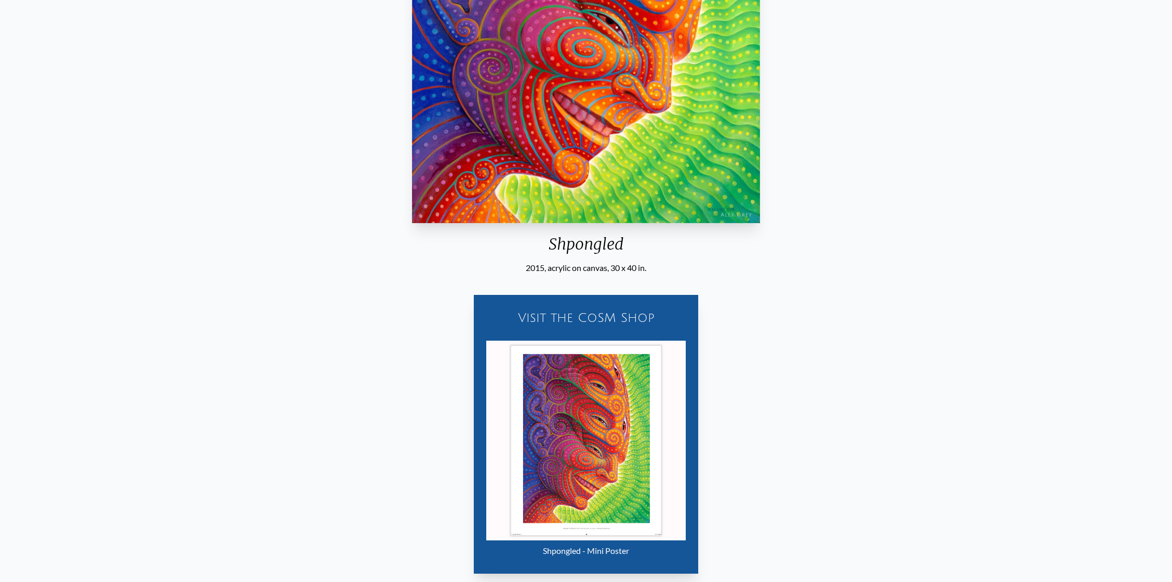
scroll to position [346, 0]
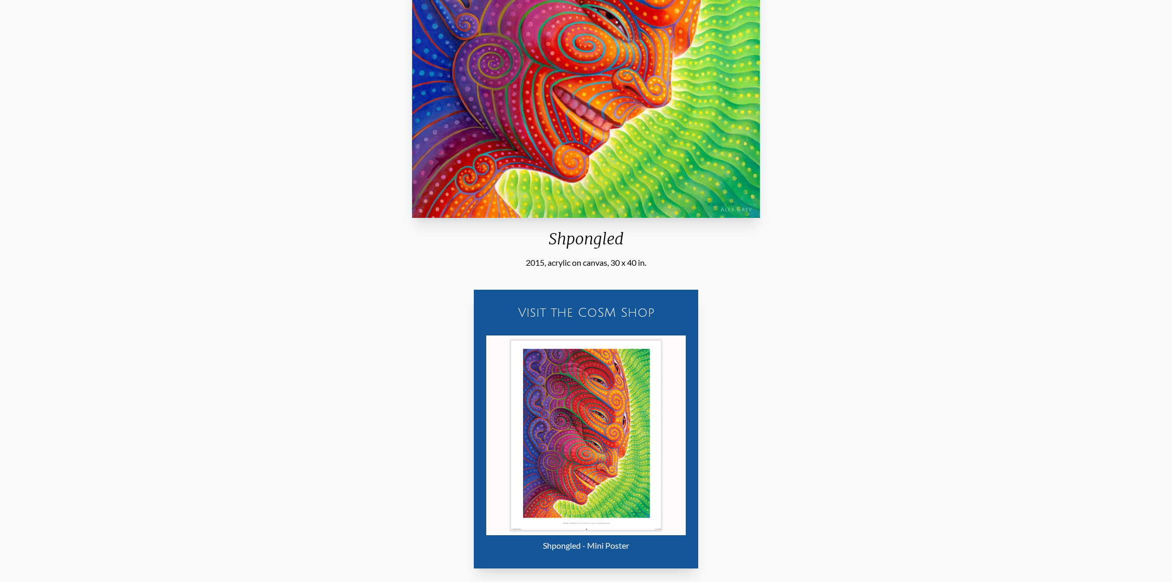
click at [806, 244] on div "Shpongled 2015, acrylic on canvas, 30 x 40 in. Visit the CoSM Shop Shpongled - …" at bounding box center [586, 162] width 1156 height 828
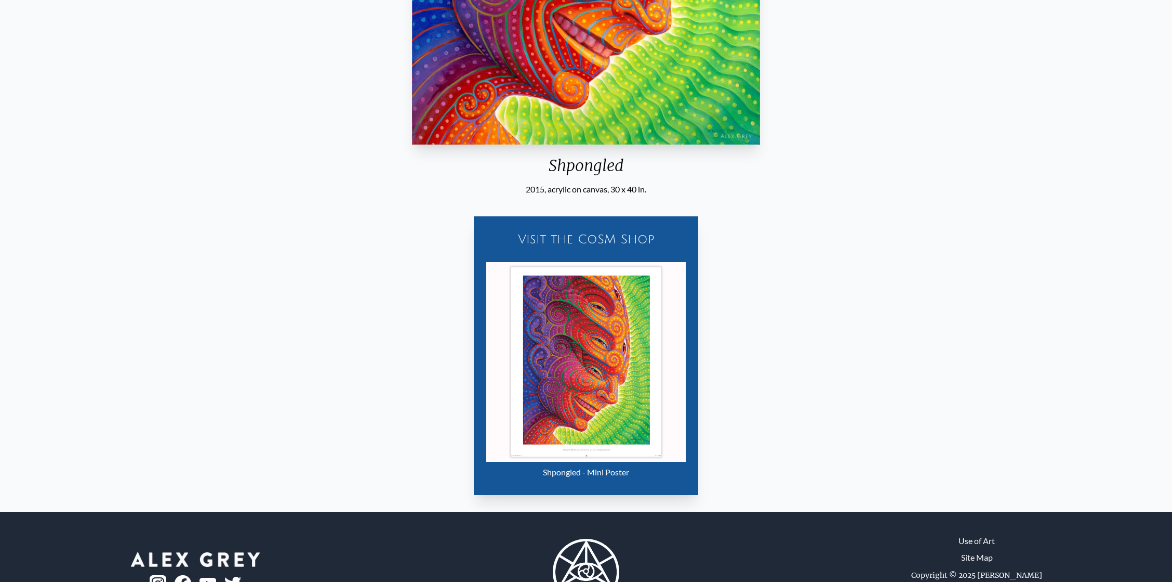
scroll to position [470, 0]
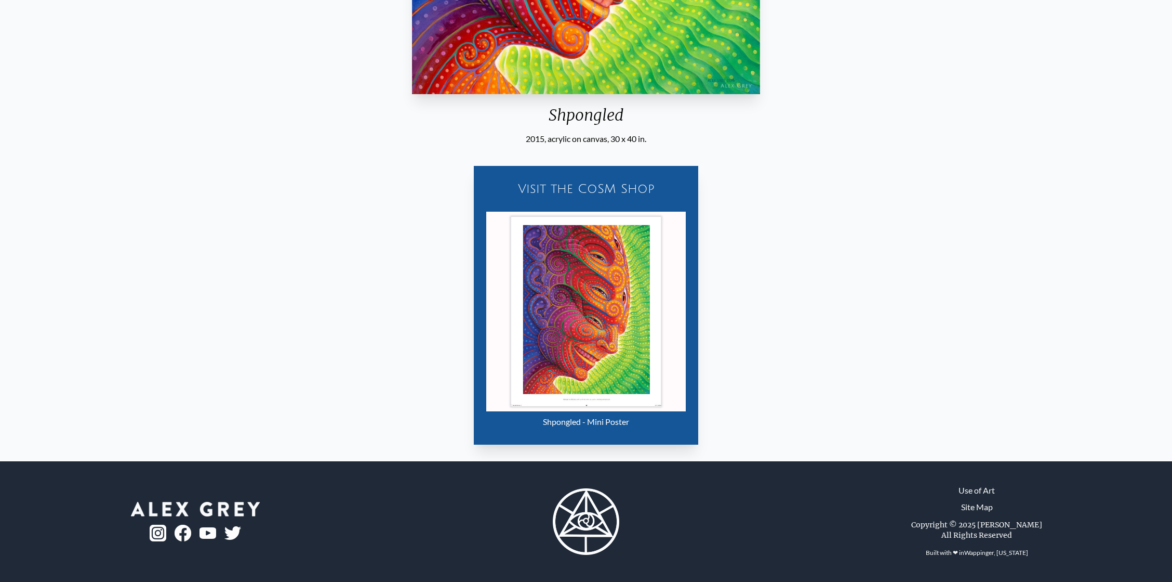
click at [568, 195] on div "Visit the CoSM Shop" at bounding box center [586, 188] width 212 height 33
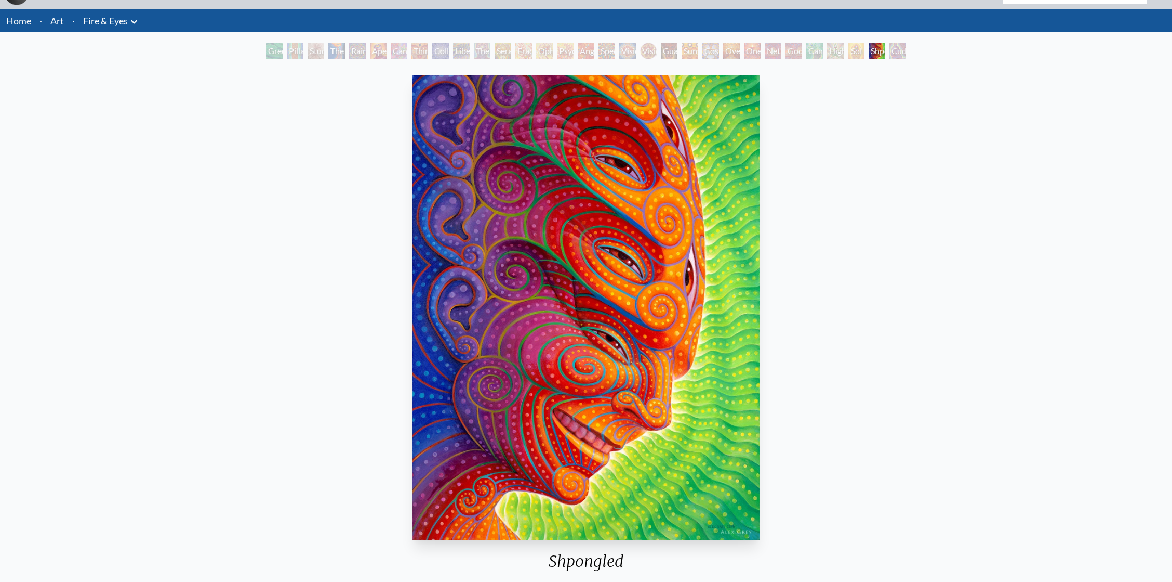
scroll to position [0, 0]
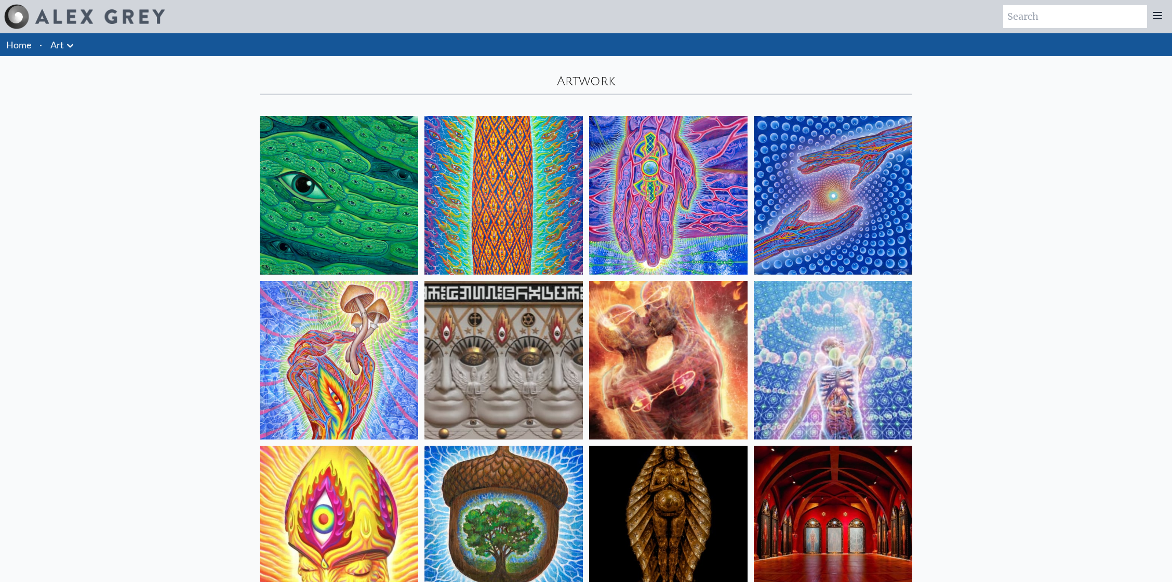
click at [74, 48] on icon at bounding box center [70, 45] width 12 height 12
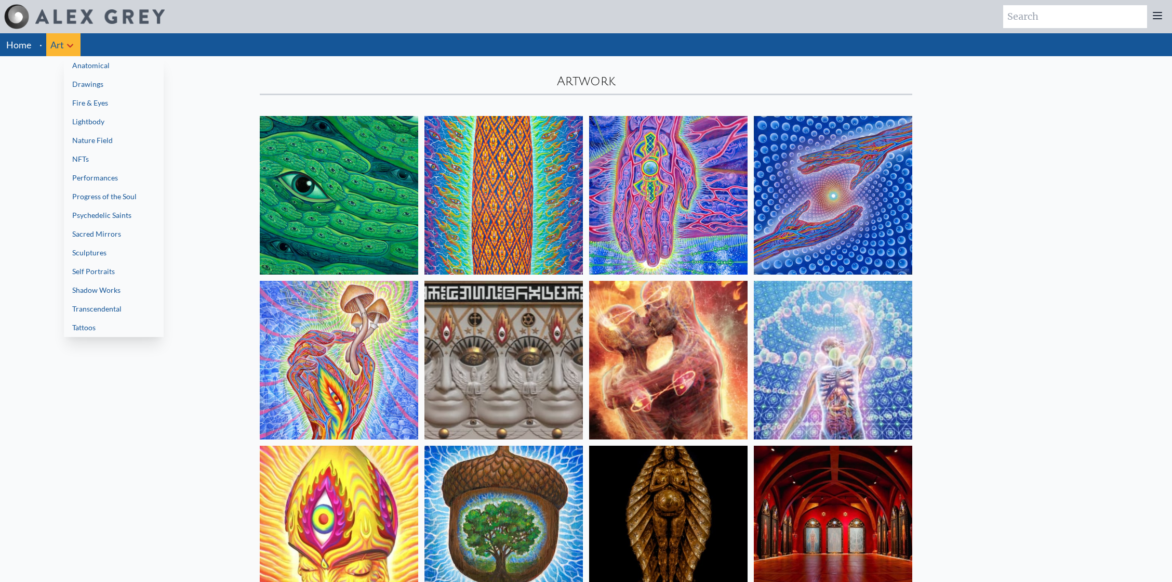
click at [34, 45] on div at bounding box center [586, 291] width 1172 height 582
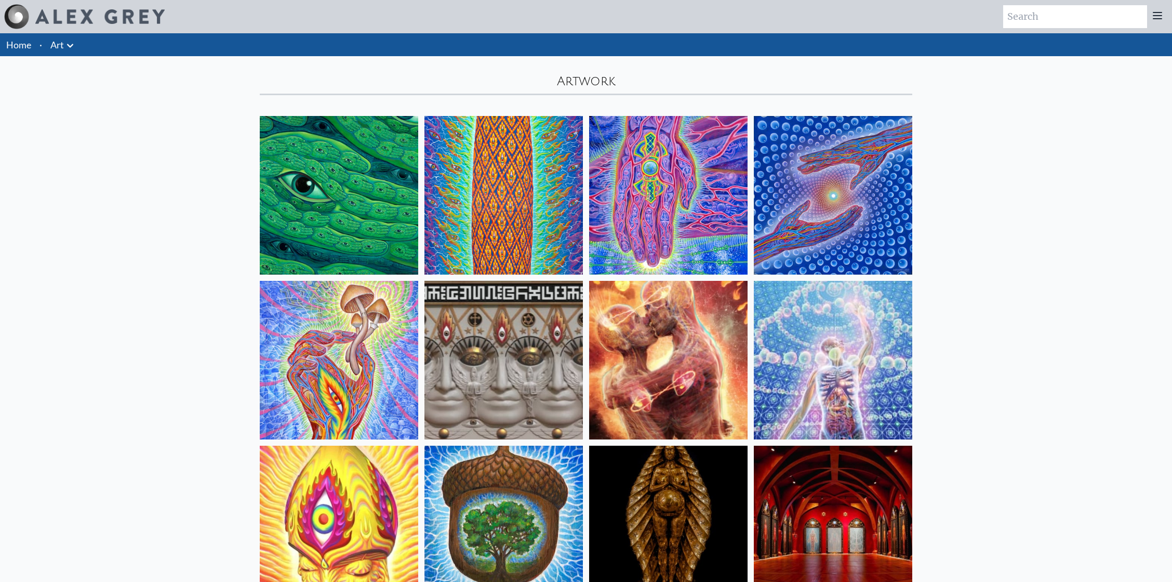
click at [17, 38] on li "Home" at bounding box center [17, 44] width 35 height 23
click at [20, 48] on link "Home" at bounding box center [18, 44] width 25 height 11
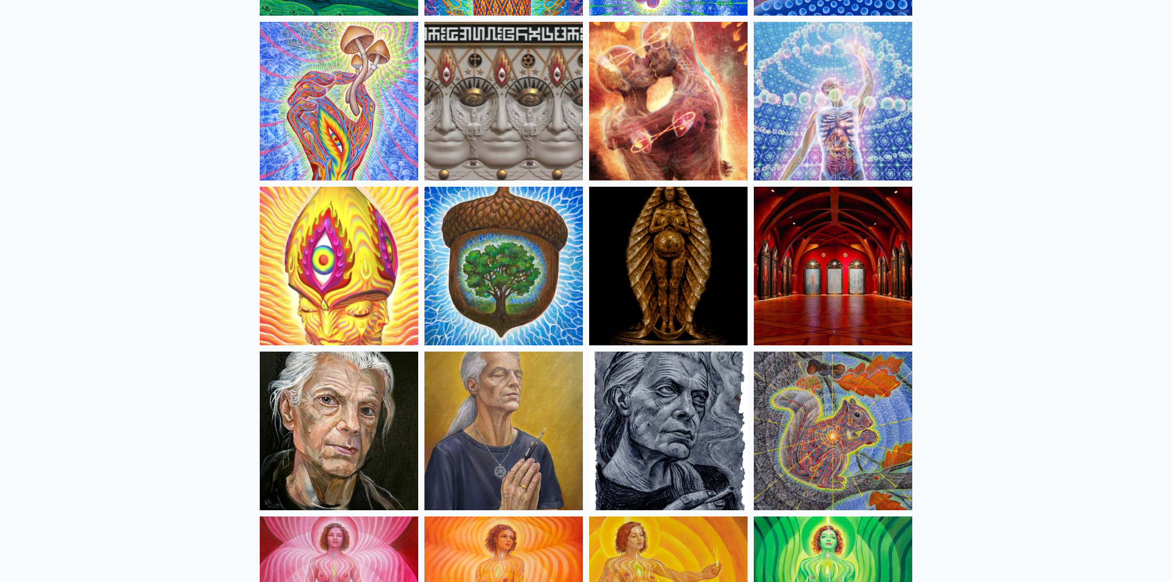
scroll to position [277, 0]
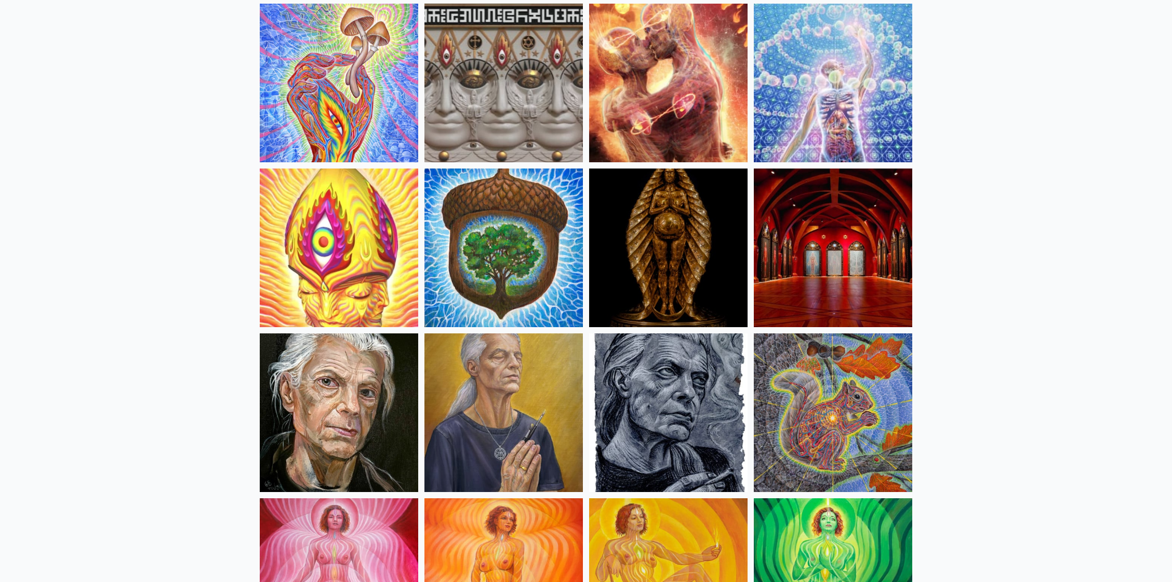
click at [832, 83] on img at bounding box center [833, 83] width 159 height 159
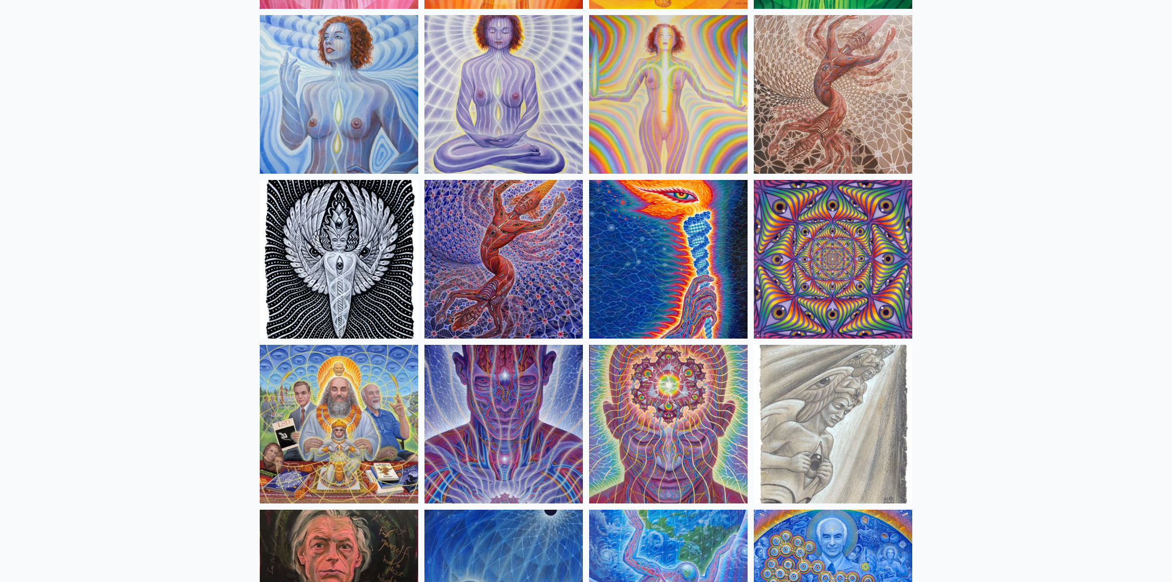
scroll to position [1039, 0]
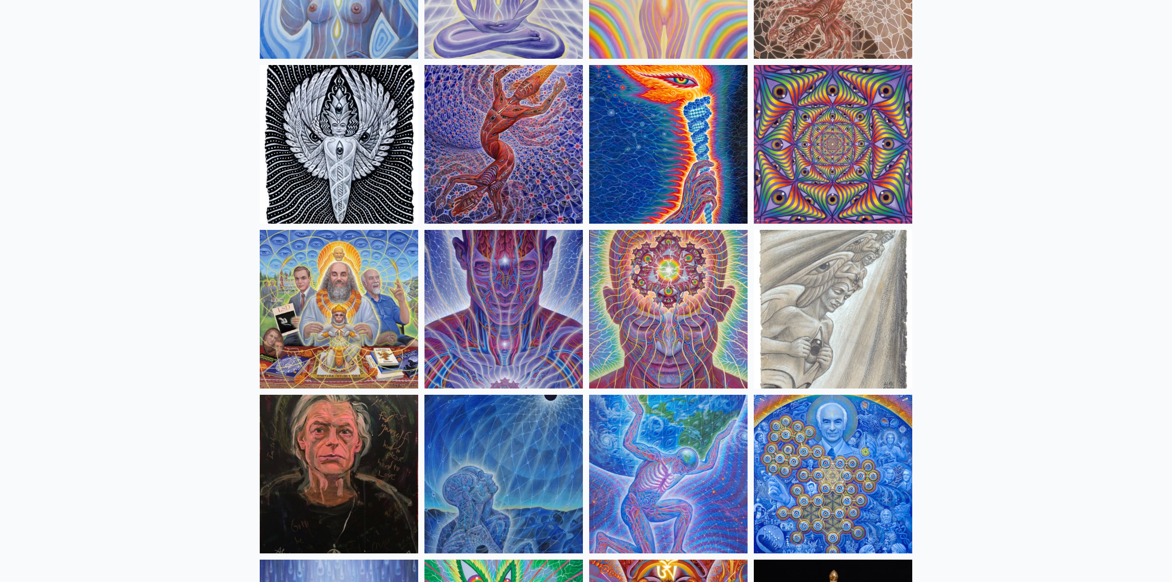
click at [886, 337] on img at bounding box center [833, 309] width 159 height 159
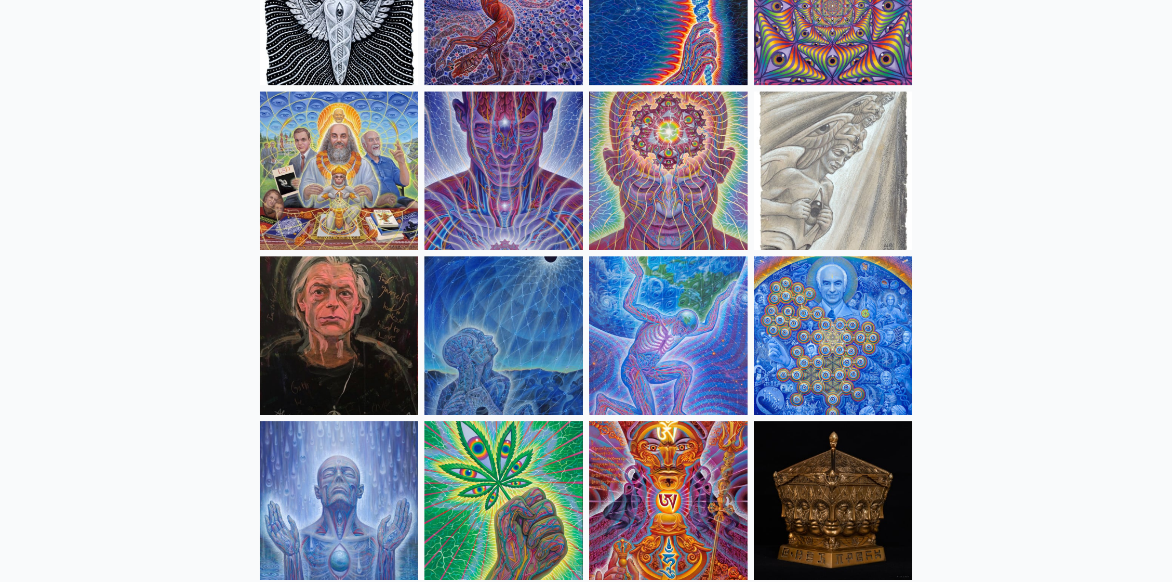
scroll to position [1316, 0]
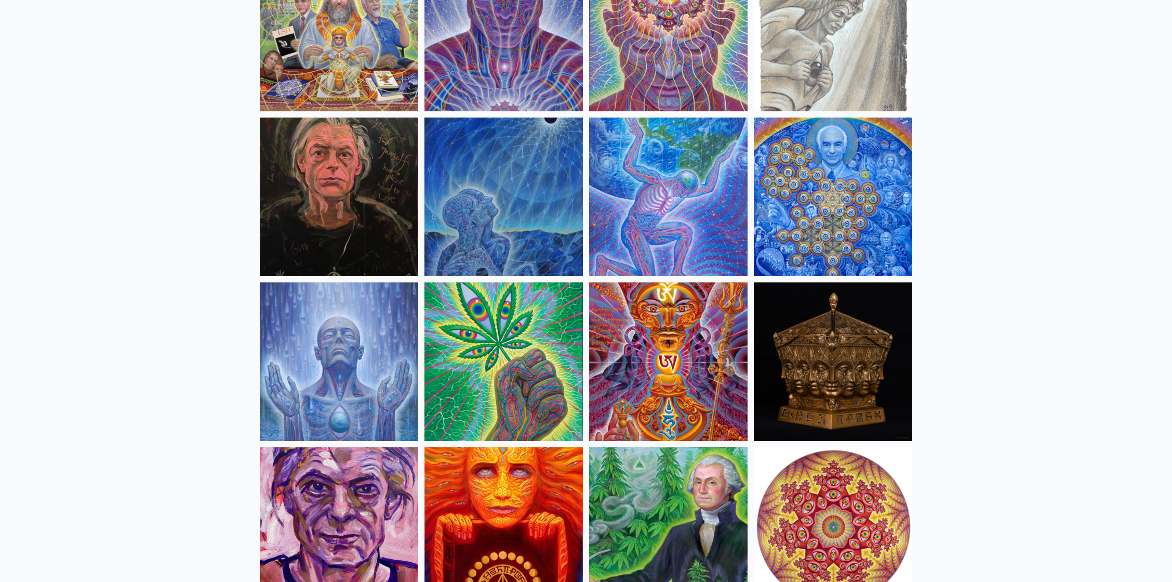
click at [663, 349] on img at bounding box center [668, 361] width 159 height 159
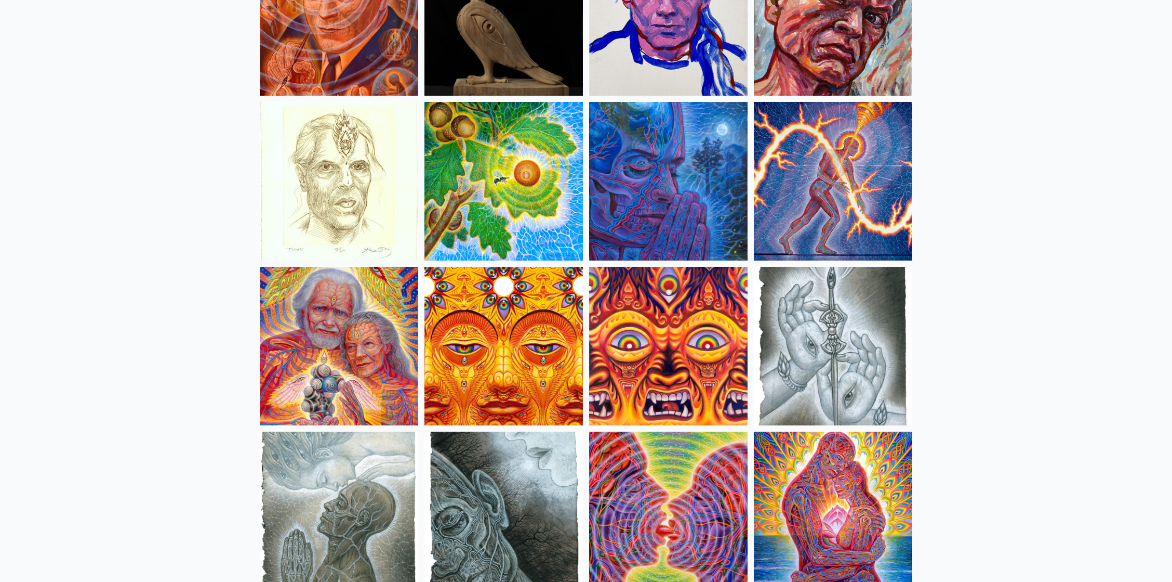
scroll to position [2841, 0]
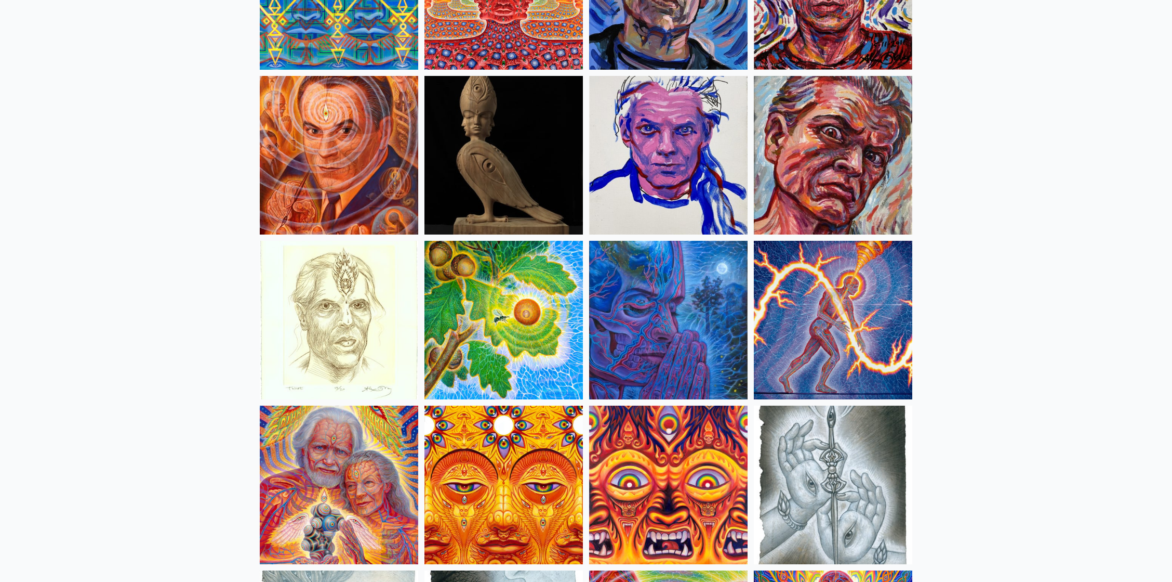
click at [507, 104] on img at bounding box center [504, 155] width 159 height 159
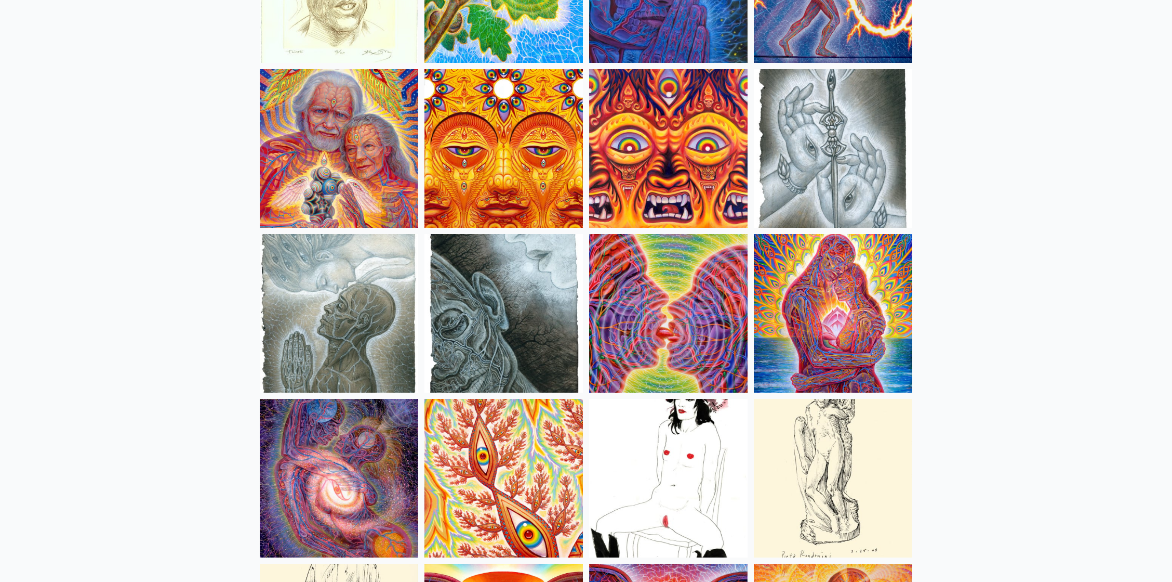
scroll to position [3187, 0]
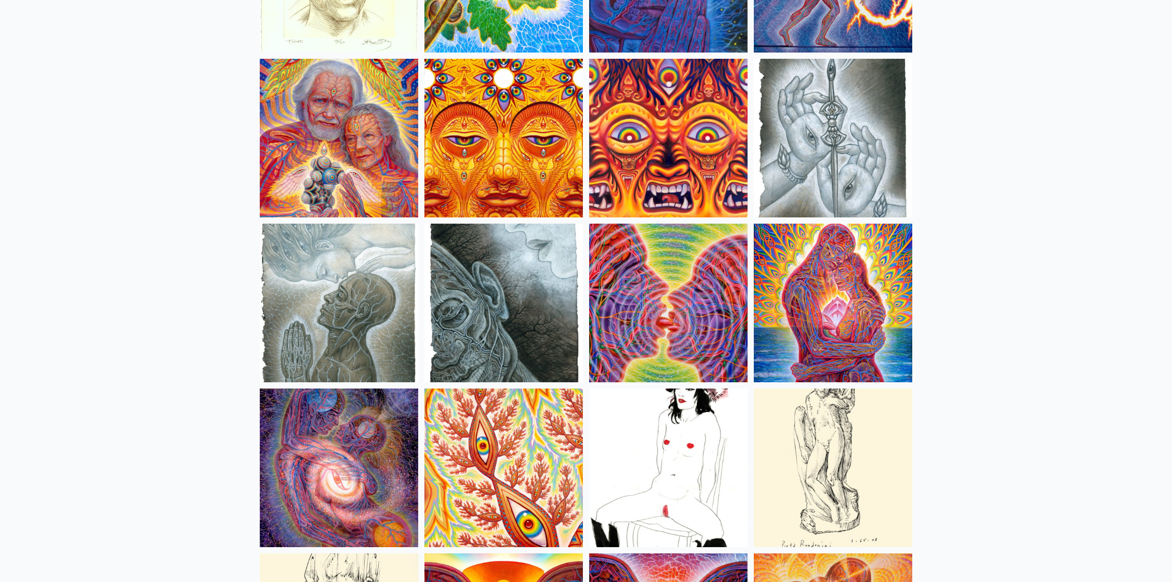
click at [691, 262] on img at bounding box center [668, 302] width 159 height 159
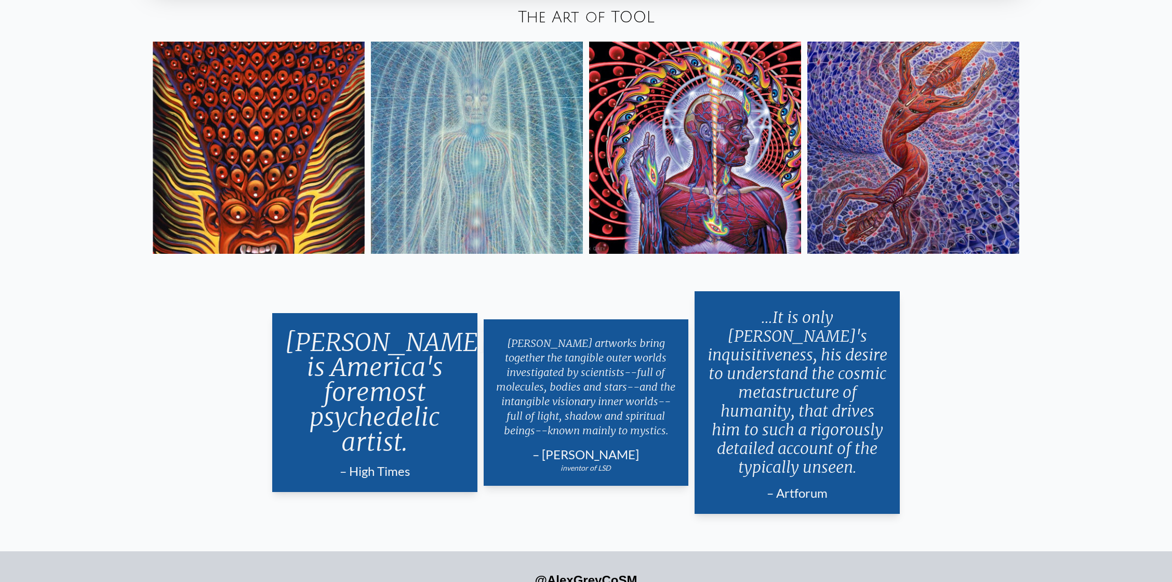
scroll to position [2118, 0]
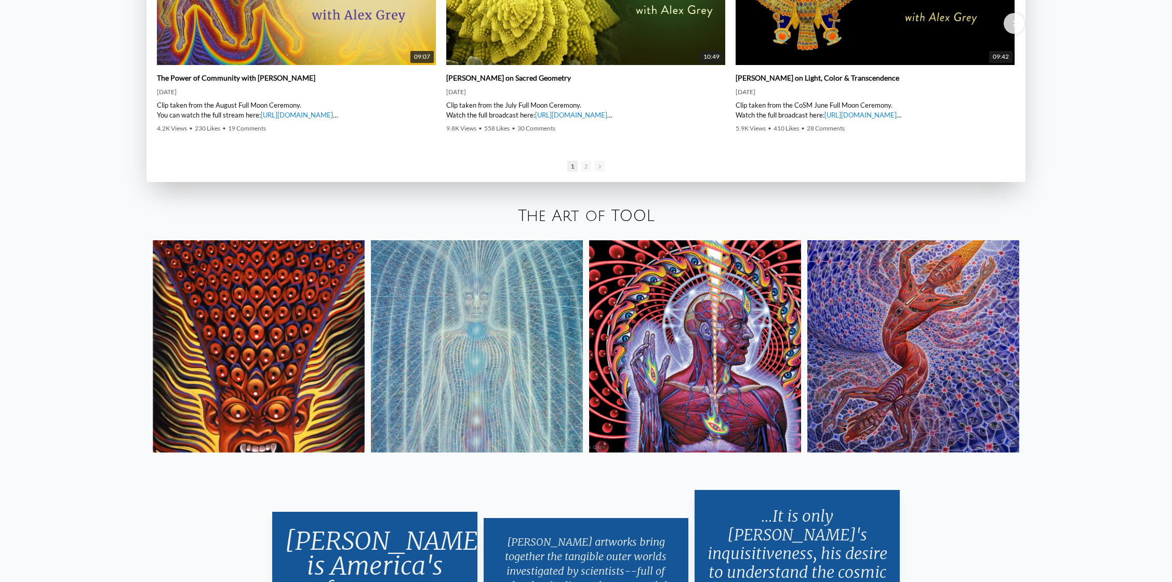
drag, startPoint x: 558, startPoint y: 181, endPoint x: 553, endPoint y: 186, distance: 5.9
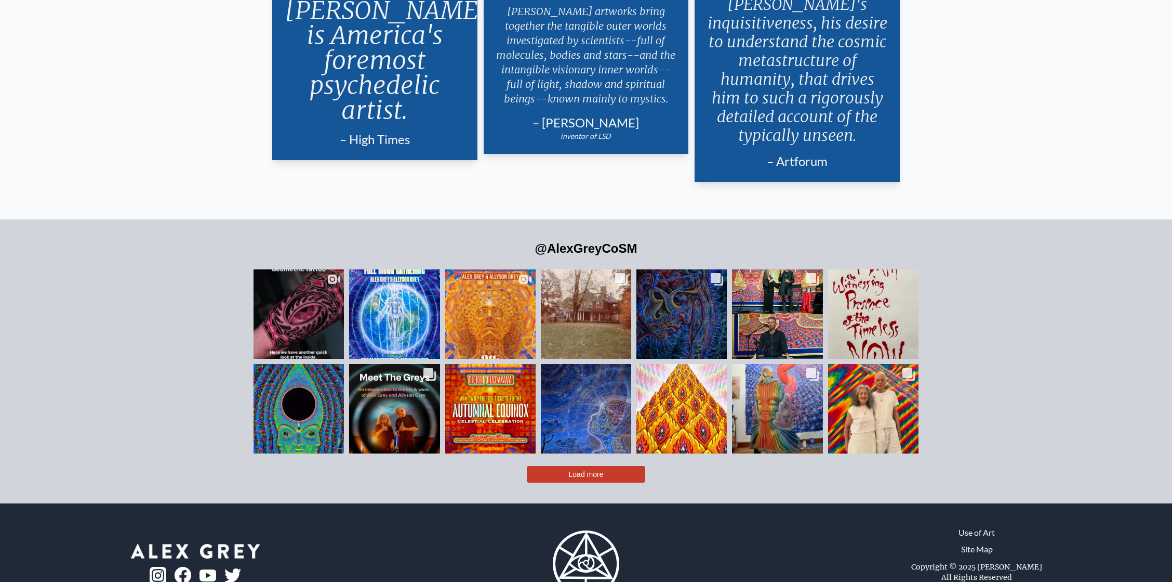
scroll to position [2672, 0]
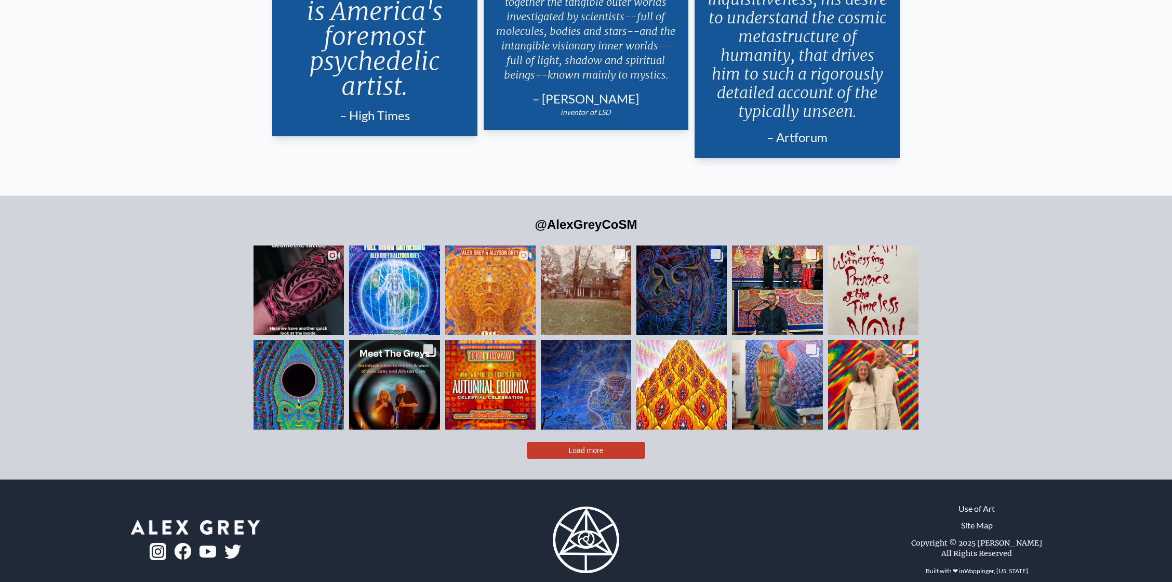
click at [608, 442] on button "Load more" at bounding box center [586, 450] width 118 height 17
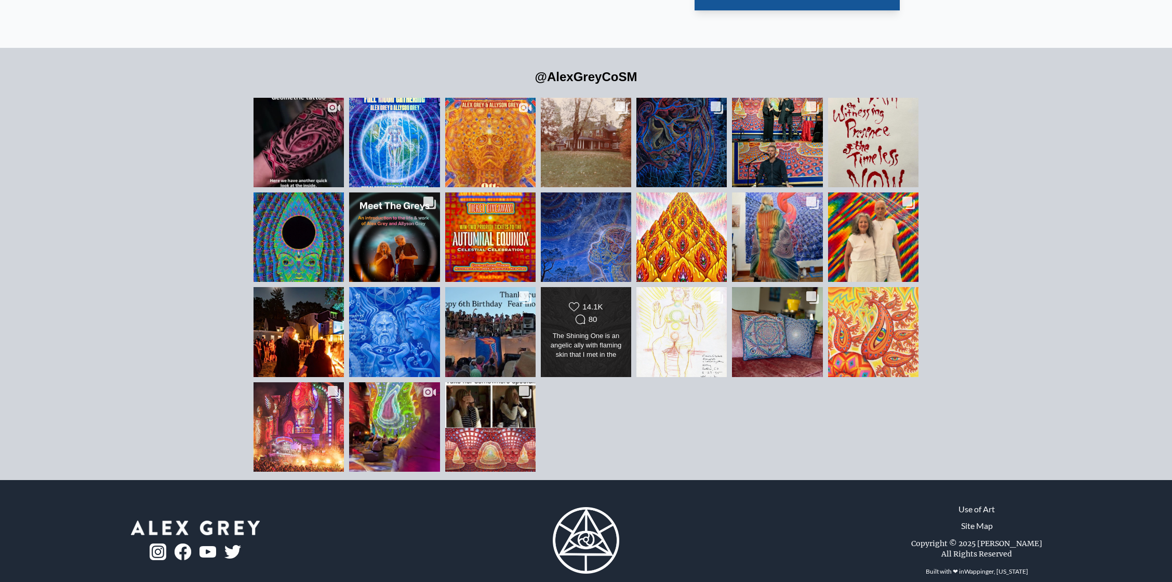
scroll to position [2820, 0]
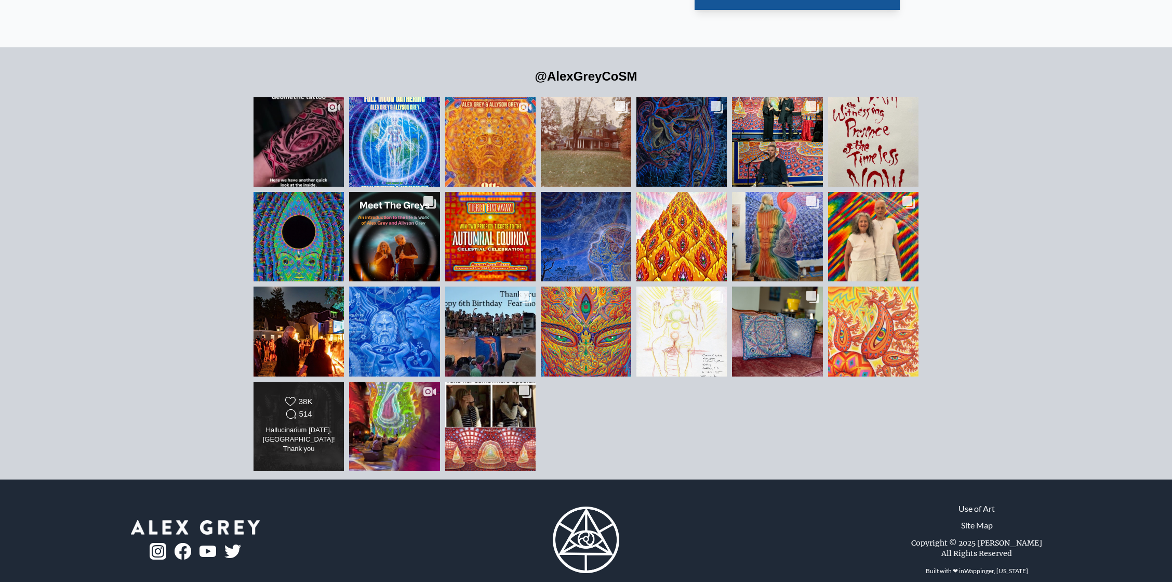
click at [329, 396] on div "Likes Count 38K Comments Count 514" at bounding box center [298, 408] width 73 height 25
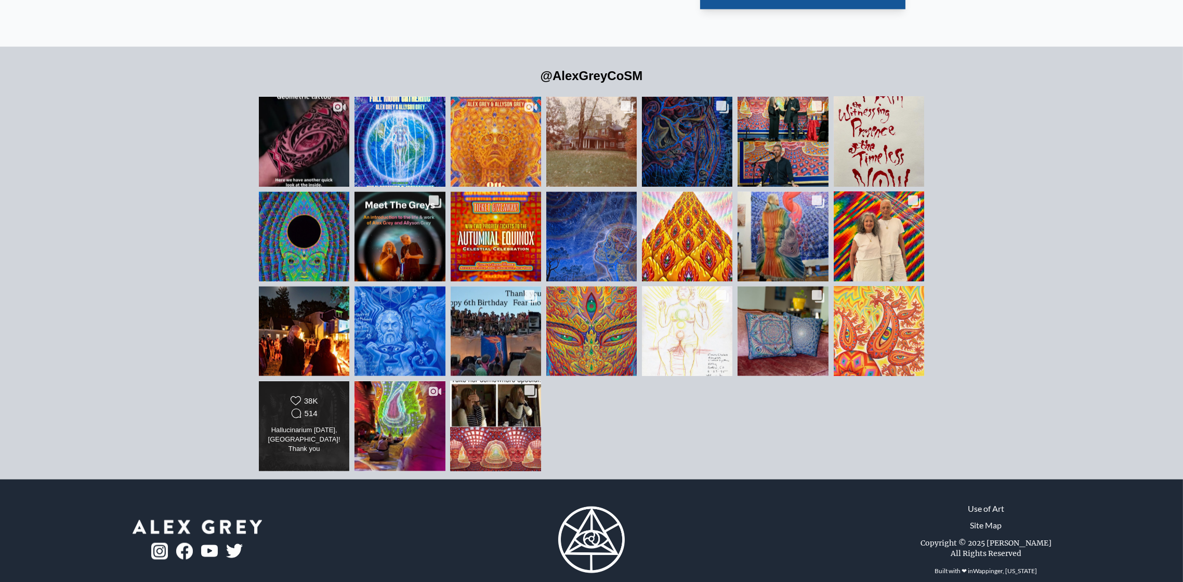
scroll to position [4309, 0]
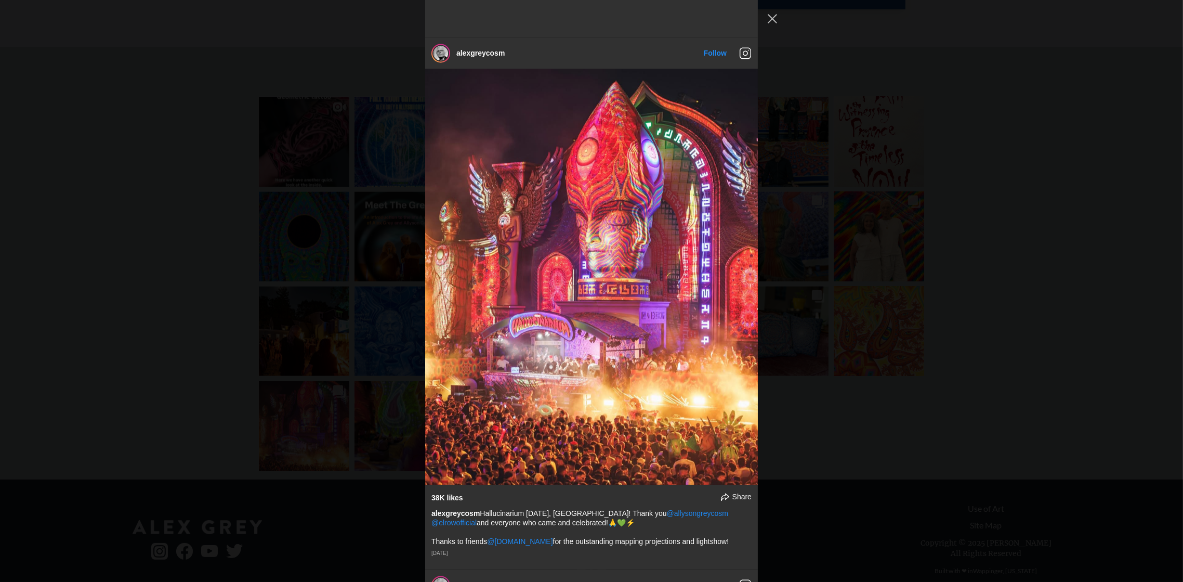
click at [858, 74] on div "alexgreycosm Follow" at bounding box center [591, 291] width 1183 height 582
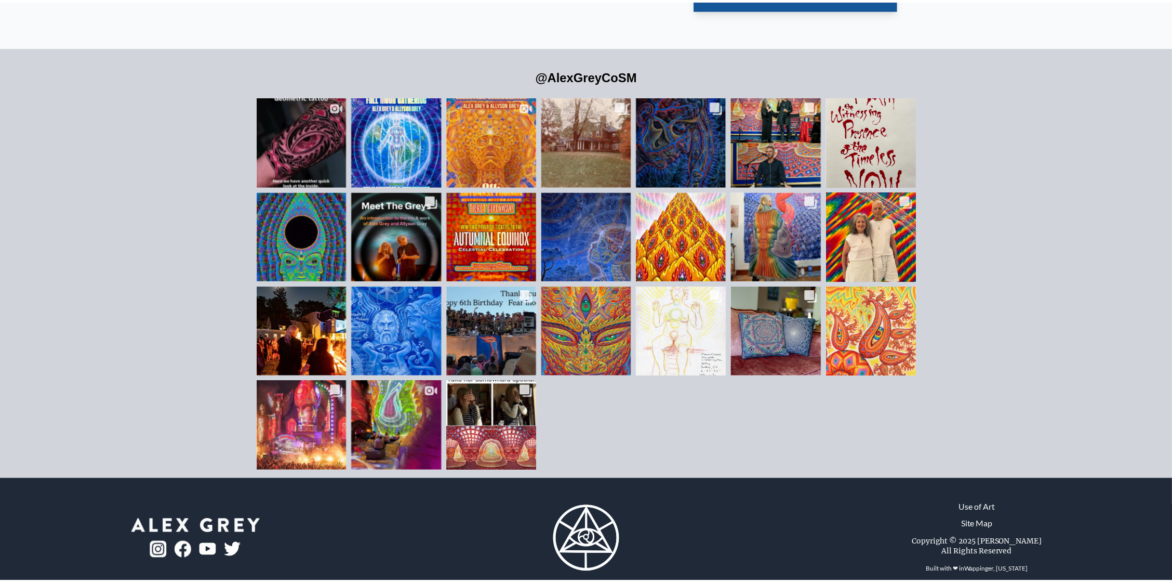
scroll to position [2820, 0]
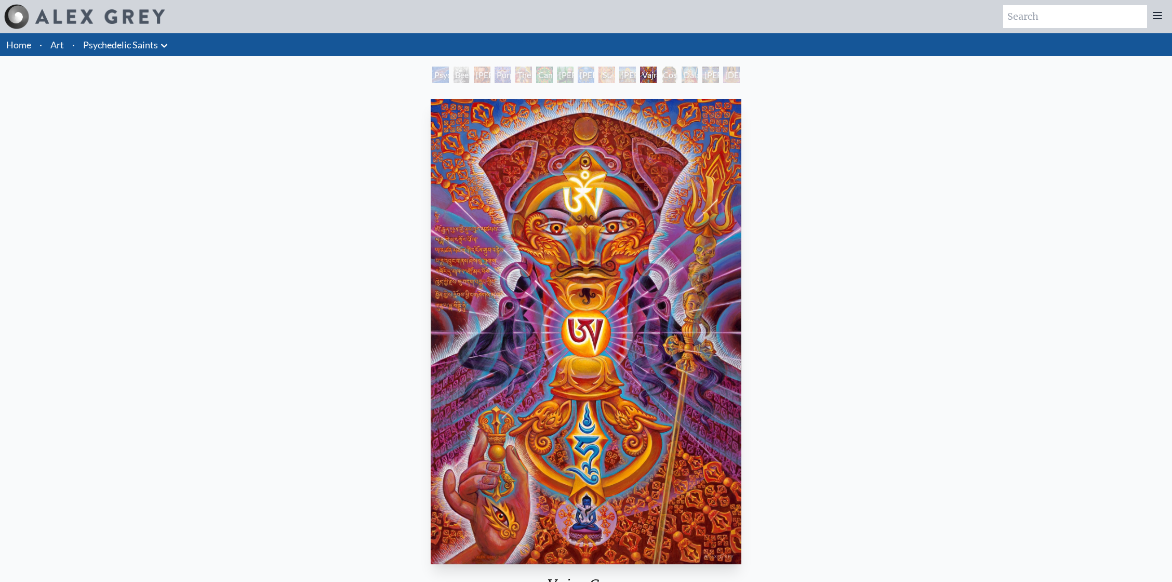
scroll to position [69, 0]
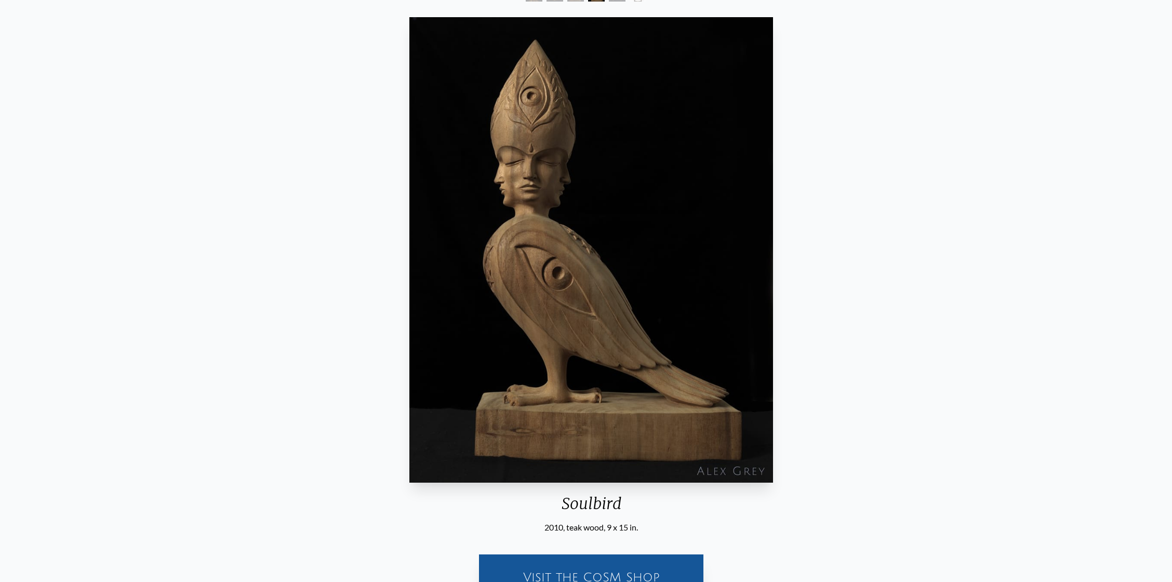
scroll to position [69, 0]
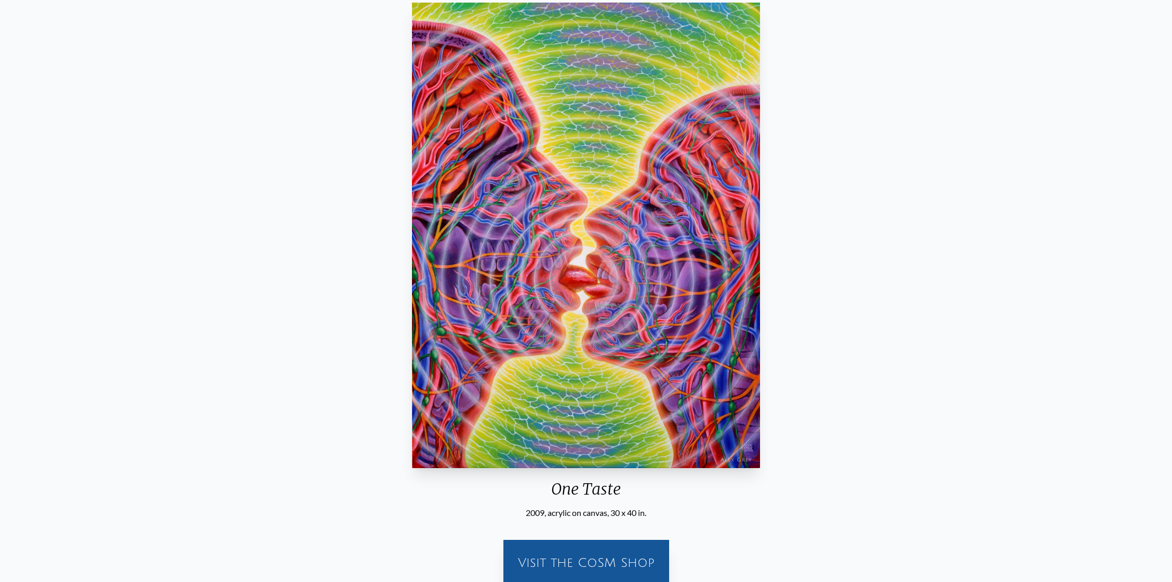
scroll to position [138, 0]
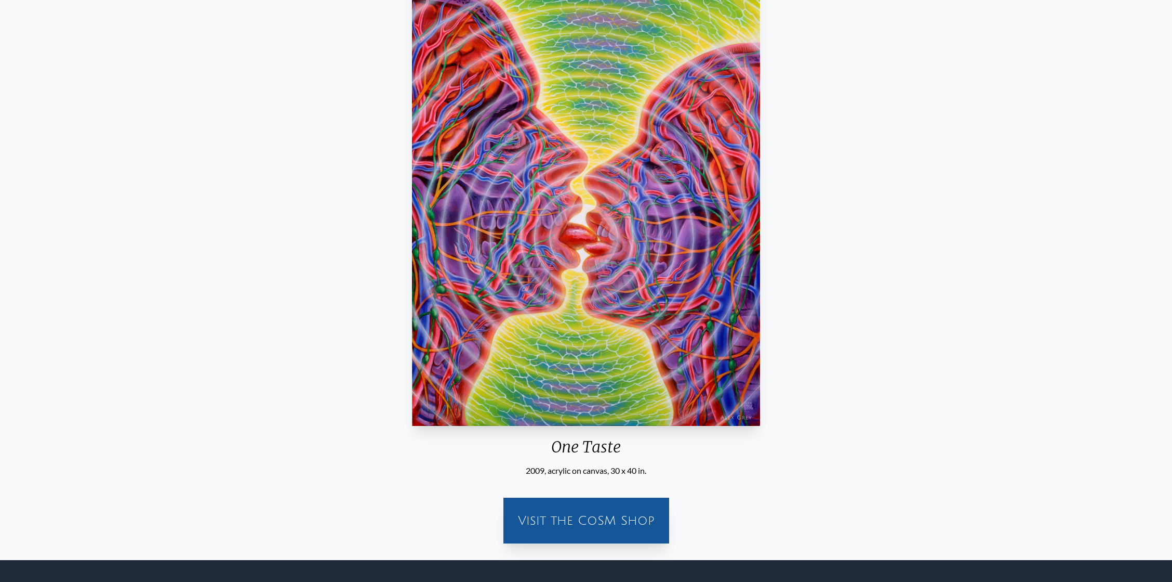
click at [530, 389] on img "8 / 35" at bounding box center [586, 193] width 348 height 465
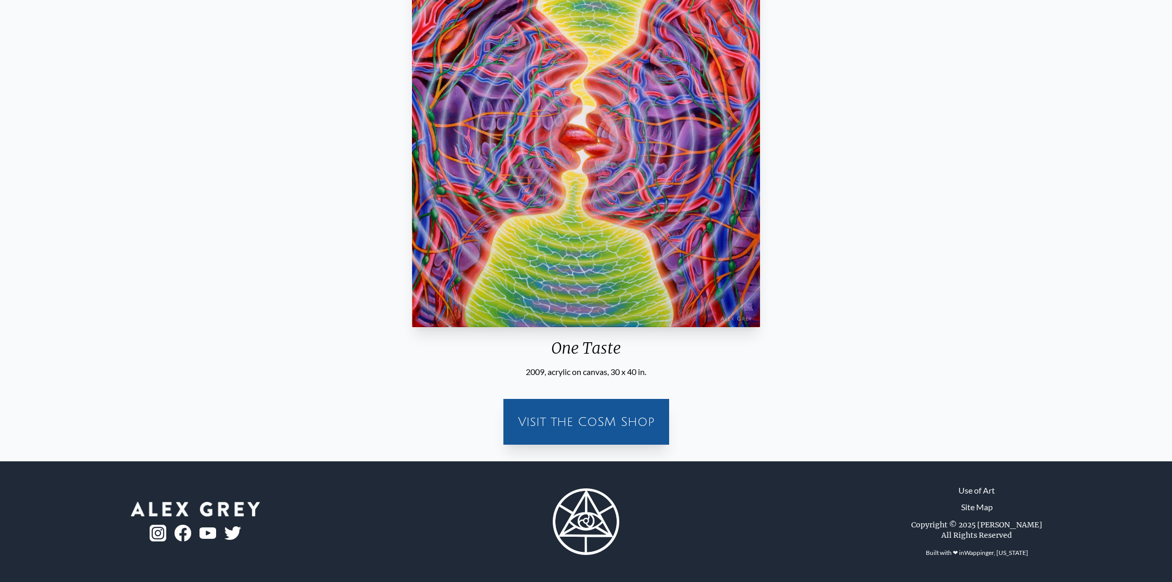
click at [558, 423] on div "Visit the CoSM Shop" at bounding box center [586, 421] width 153 height 33
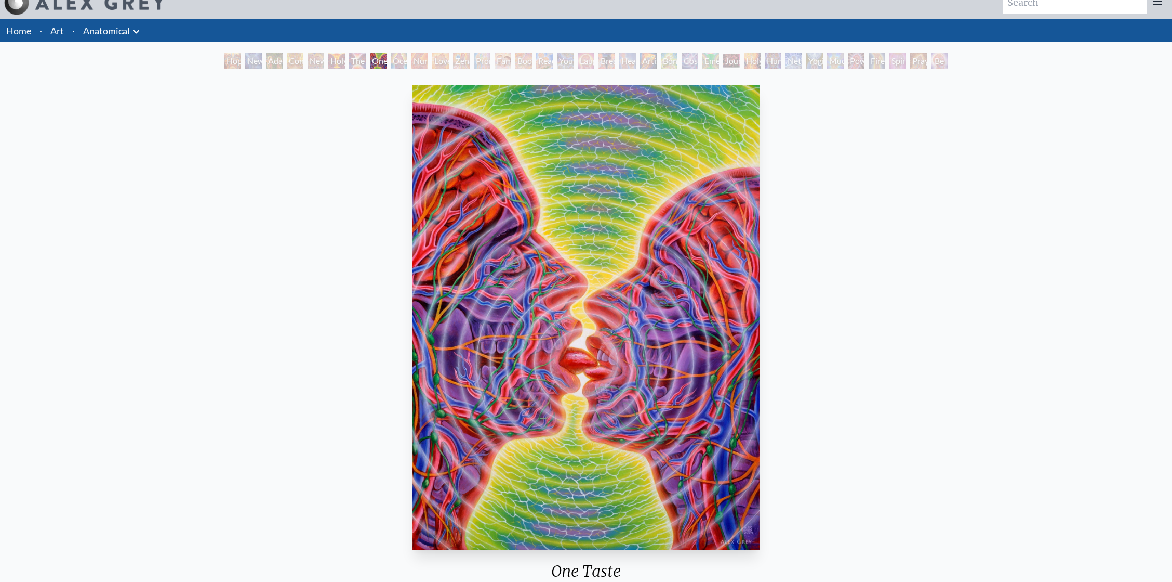
scroll to position [0, 0]
